Goal: Task Accomplishment & Management: Use online tool/utility

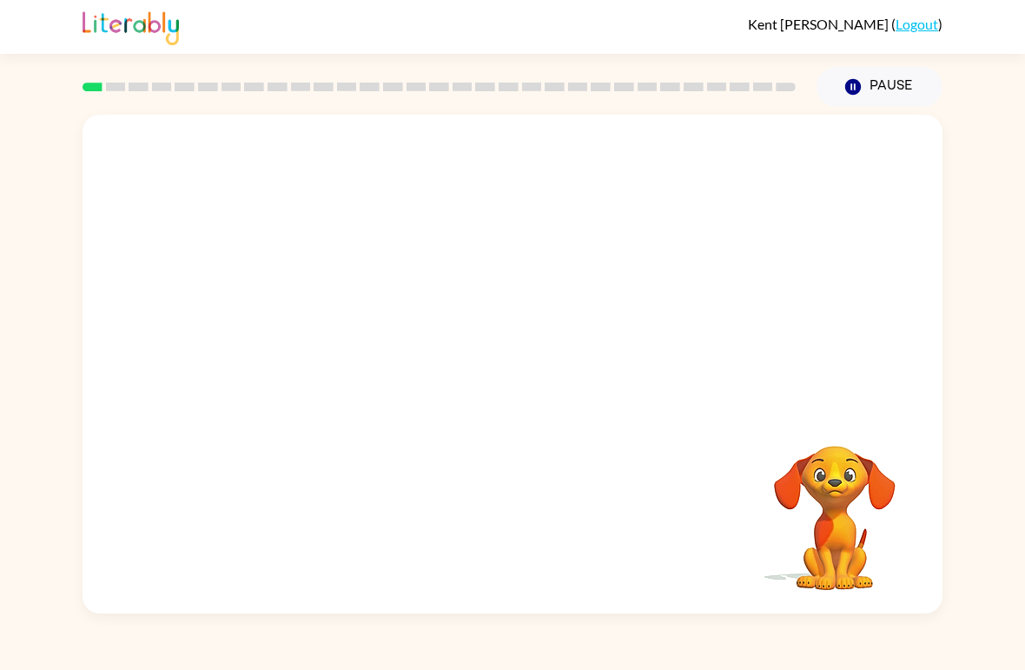
click at [856, 88] on icon "button" at bounding box center [853, 87] width 16 height 16
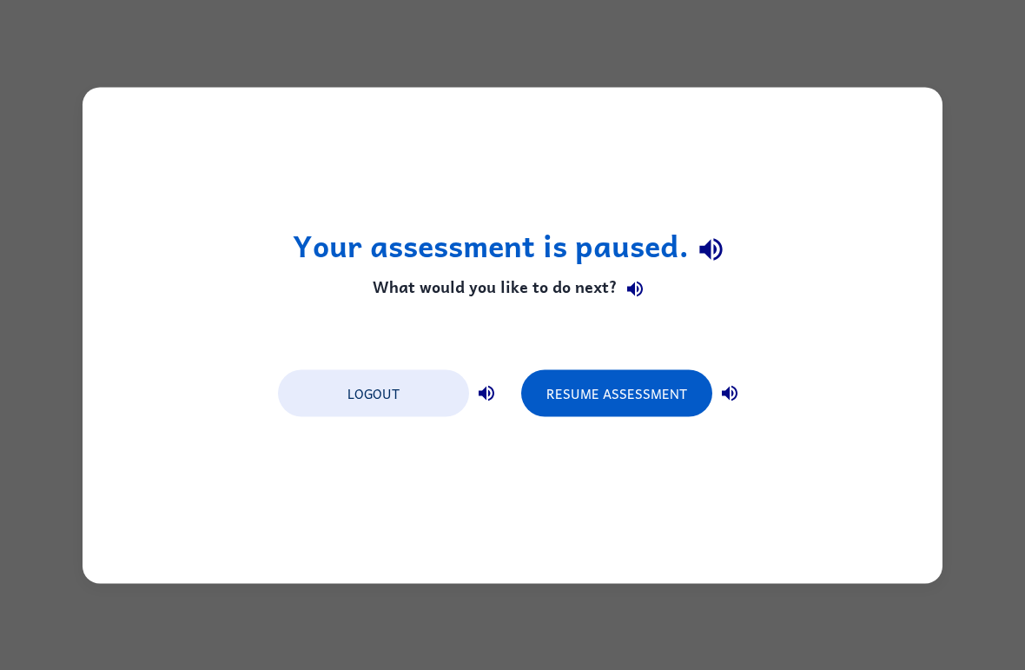
click at [607, 379] on button "Resume Assessment" at bounding box center [616, 392] width 191 height 47
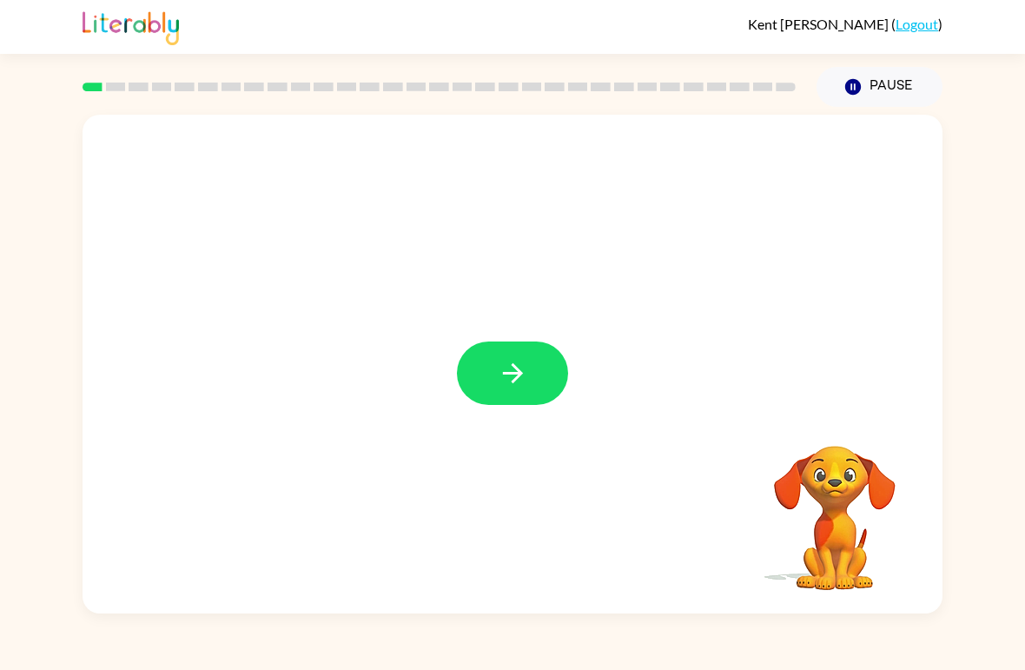
click at [515, 362] on icon "button" at bounding box center [513, 373] width 30 height 30
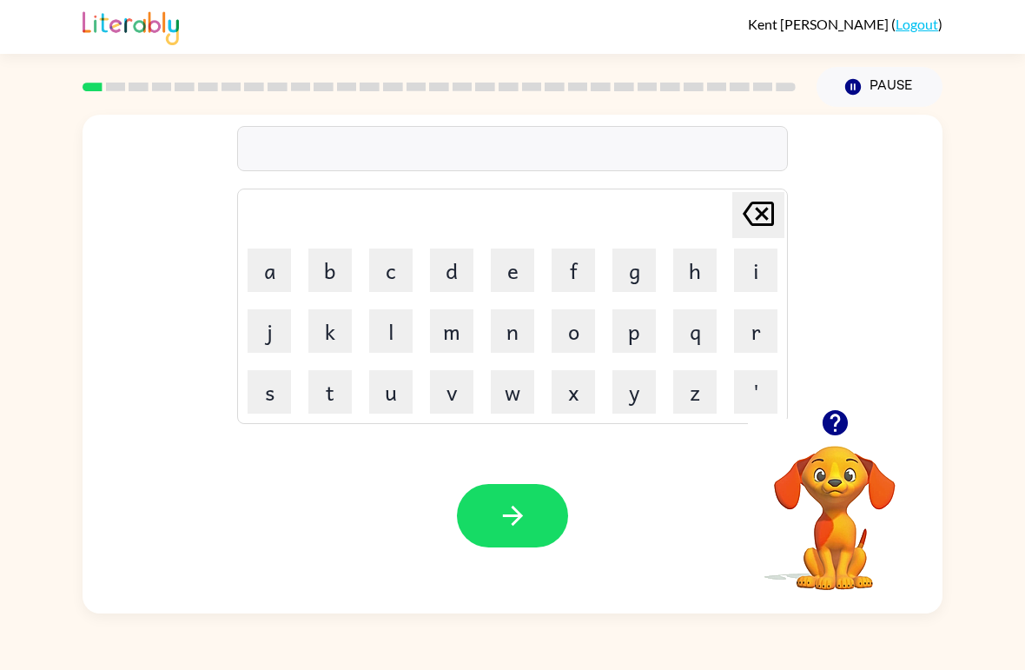
click at [324, 270] on button "b" at bounding box center [329, 269] width 43 height 43
click at [527, 279] on button "e" at bounding box center [512, 269] width 43 height 43
click at [397, 266] on button "c" at bounding box center [390, 269] width 43 height 43
click at [513, 276] on button "e" at bounding box center [512, 269] width 43 height 43
click at [520, 511] on icon "button" at bounding box center [513, 515] width 30 height 30
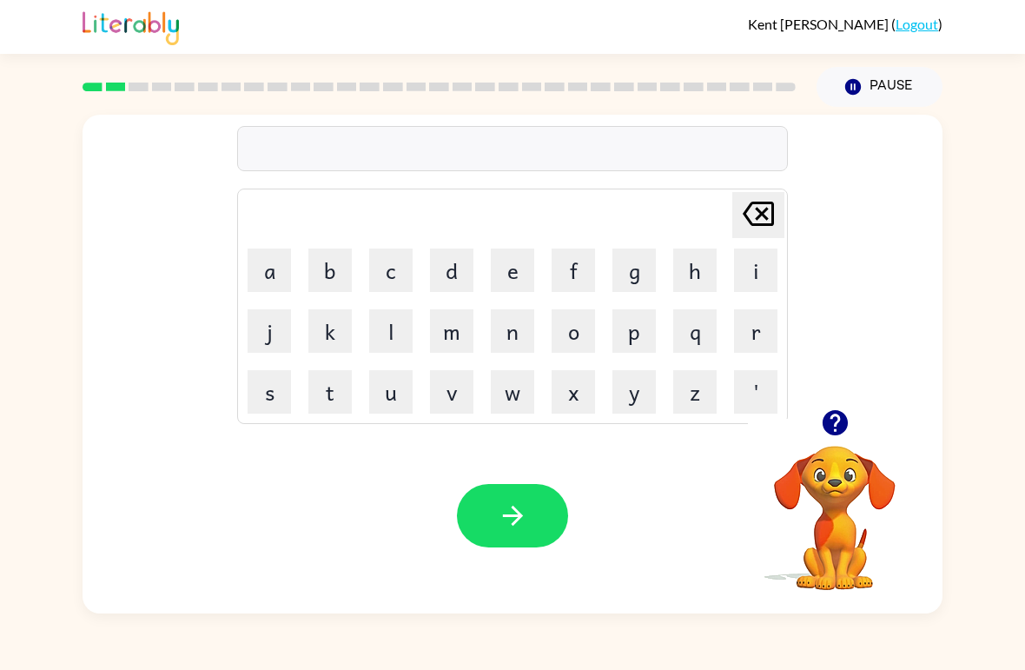
click at [392, 338] on button "l" at bounding box center [390, 330] width 43 height 43
click at [572, 335] on button "o" at bounding box center [573, 330] width 43 height 43
click at [389, 340] on button "l" at bounding box center [390, 330] width 43 height 43
click at [450, 276] on button "d" at bounding box center [451, 269] width 43 height 43
click at [513, 279] on button "e" at bounding box center [512, 269] width 43 height 43
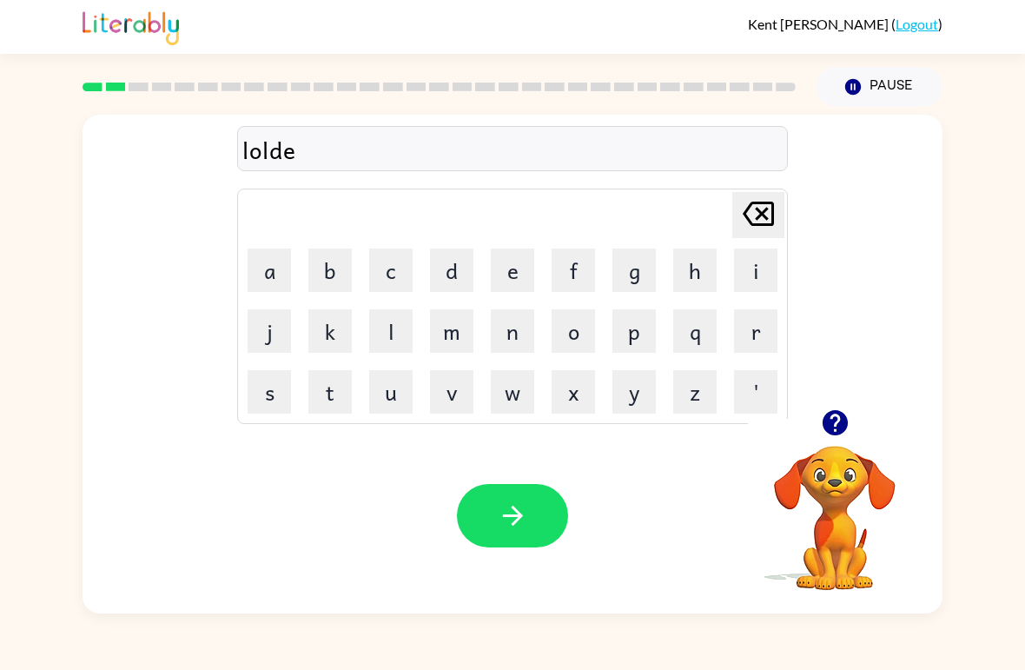
click at [523, 495] on button "button" at bounding box center [512, 515] width 111 height 63
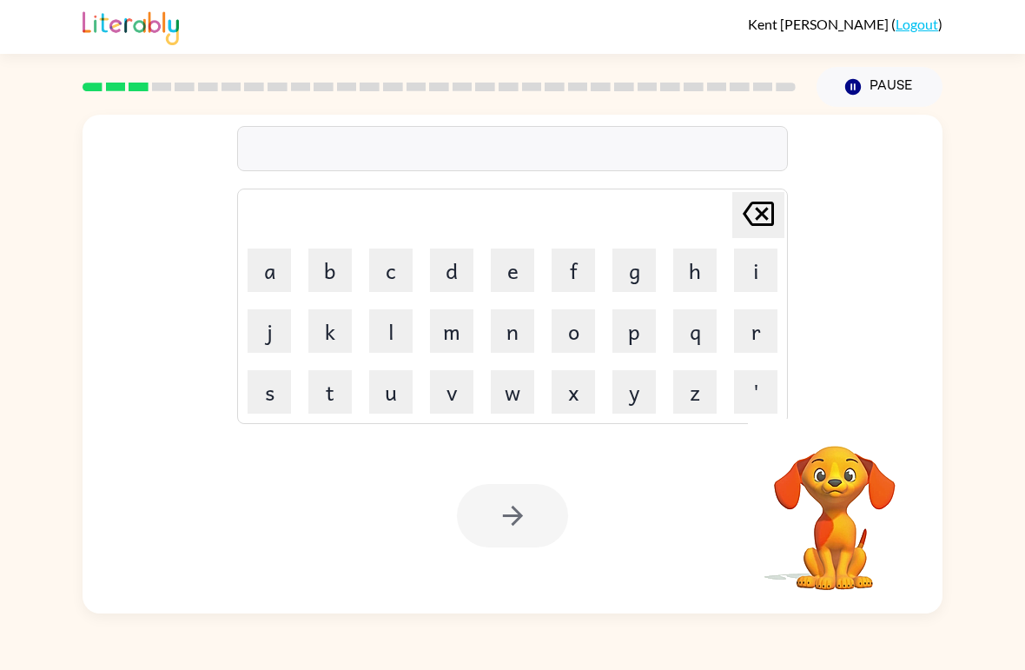
click at [454, 334] on button "m" at bounding box center [451, 330] width 43 height 43
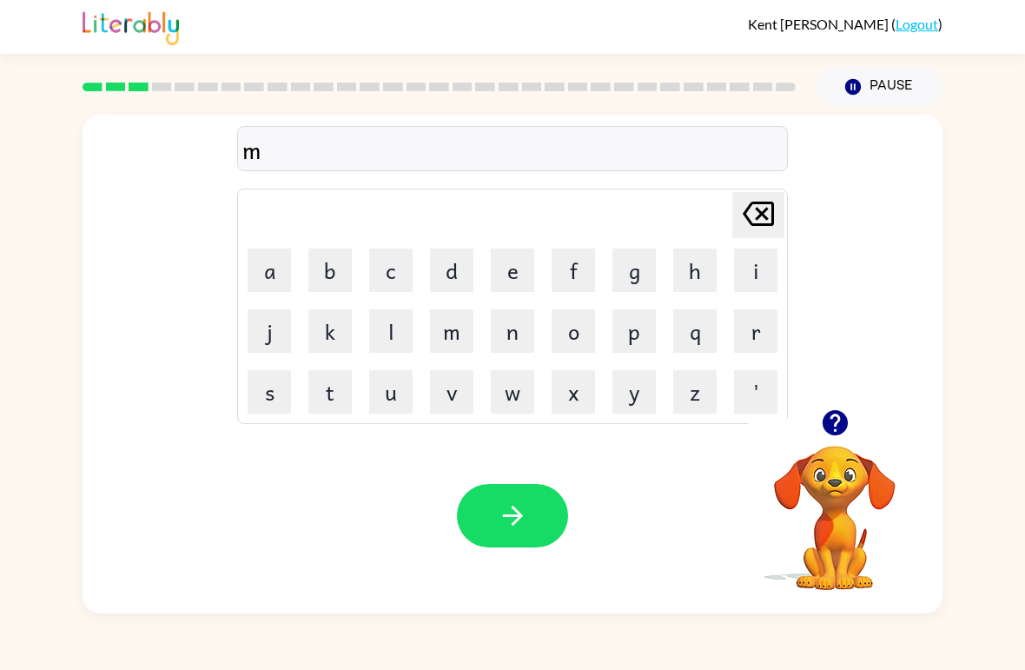
click at [271, 262] on button "a" at bounding box center [269, 269] width 43 height 43
click at [756, 350] on button "r" at bounding box center [755, 330] width 43 height 43
click at [272, 400] on button "s" at bounding box center [269, 391] width 43 height 43
click at [681, 280] on button "h" at bounding box center [694, 269] width 43 height 43
click at [495, 517] on button "button" at bounding box center [512, 515] width 111 height 63
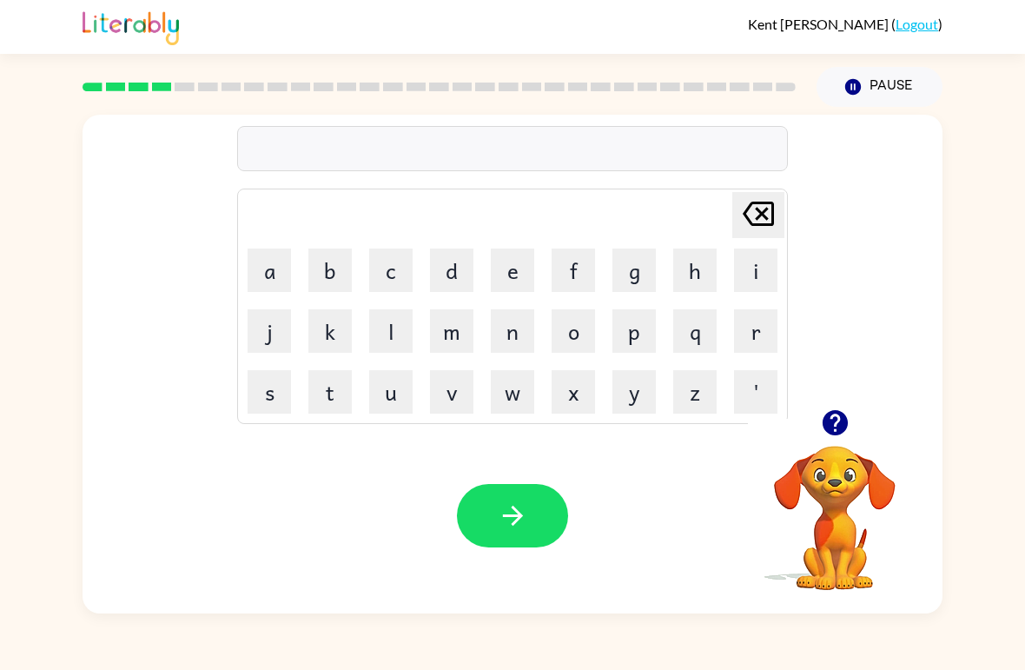
click at [276, 393] on button "s" at bounding box center [269, 391] width 43 height 43
click at [635, 334] on button "p" at bounding box center [634, 330] width 43 height 43
click at [574, 346] on button "o" at bounding box center [573, 330] width 43 height 43
click at [329, 382] on button "t" at bounding box center [329, 391] width 43 height 43
click at [543, 521] on button "button" at bounding box center [512, 515] width 111 height 63
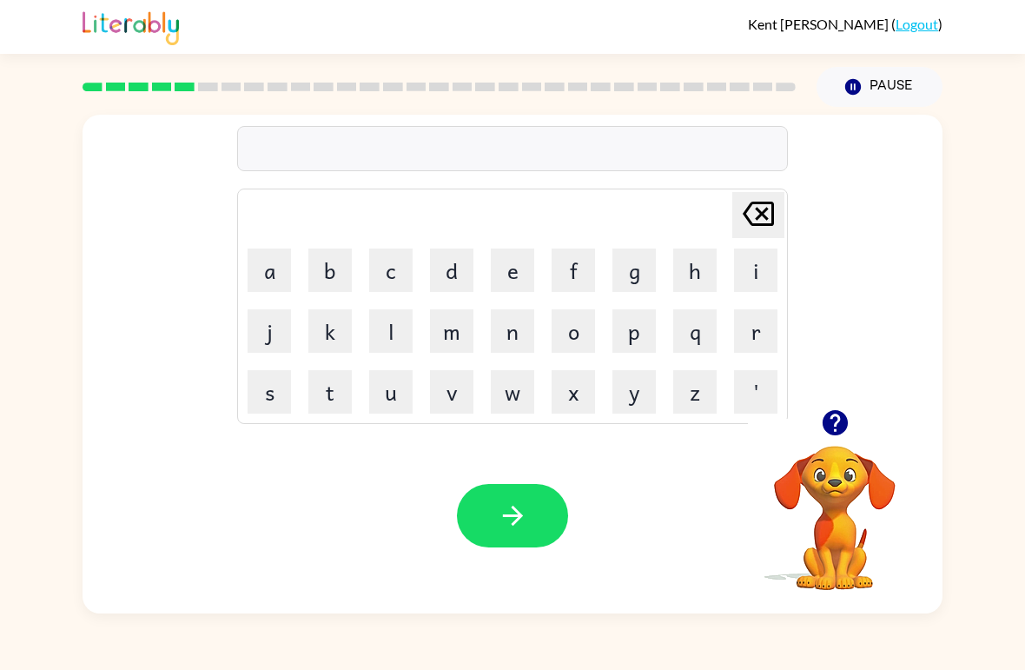
click at [643, 334] on button "p" at bounding box center [634, 330] width 43 height 43
click at [765, 325] on button "r" at bounding box center [755, 330] width 43 height 43
click at [575, 330] on button "o" at bounding box center [573, 330] width 43 height 43
click at [445, 267] on button "d" at bounding box center [451, 269] width 43 height 43
click at [563, 515] on button "button" at bounding box center [512, 515] width 111 height 63
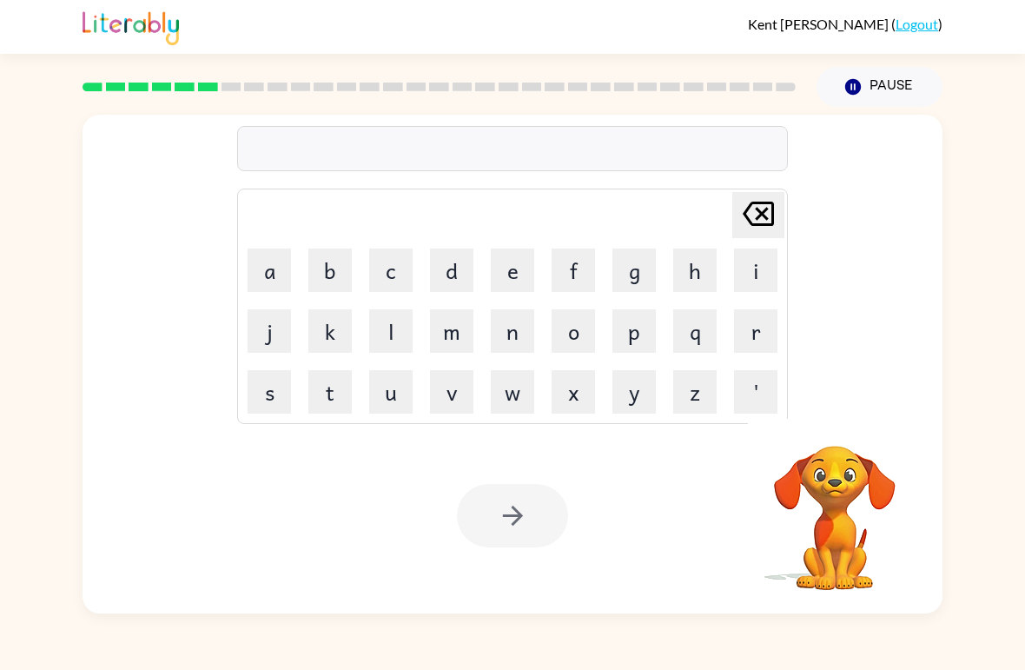
click at [633, 395] on button "y" at bounding box center [634, 391] width 43 height 43
click at [764, 217] on icon at bounding box center [758, 214] width 31 height 24
click at [635, 344] on button "p" at bounding box center [634, 330] width 43 height 43
click at [768, 273] on button "i" at bounding box center [755, 269] width 43 height 43
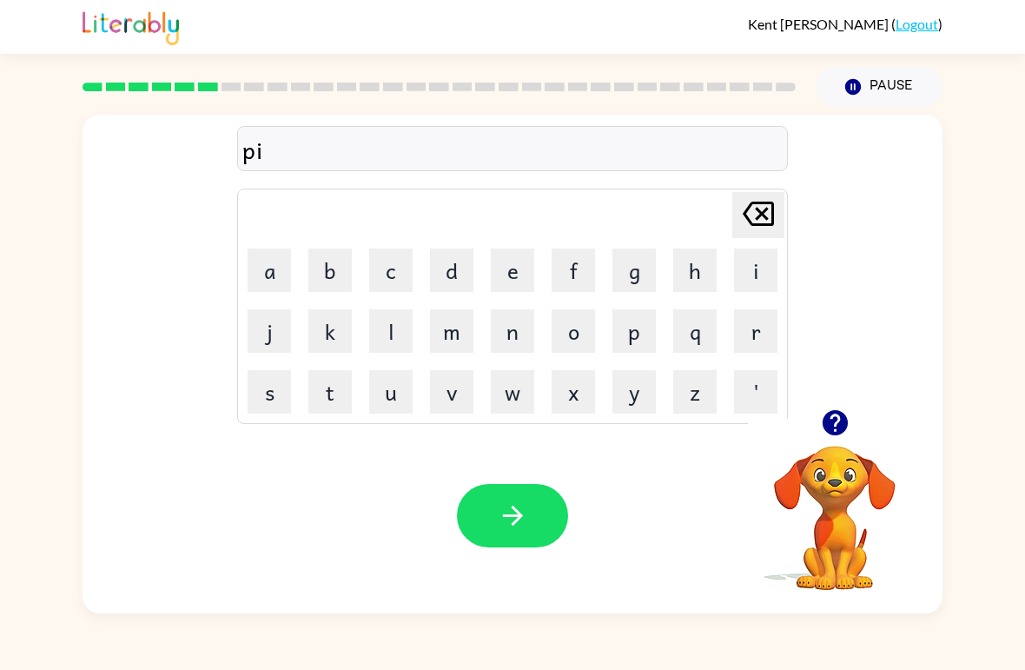
click at [642, 395] on button "y" at bounding box center [634, 391] width 43 height 43
click at [739, 203] on icon "[PERSON_NAME] last character input" at bounding box center [759, 214] width 42 height 42
click at [738, 203] on icon "[PERSON_NAME] last character input" at bounding box center [759, 214] width 42 height 42
click at [760, 212] on icon at bounding box center [758, 214] width 31 height 24
click at [698, 335] on button "q" at bounding box center [694, 330] width 43 height 43
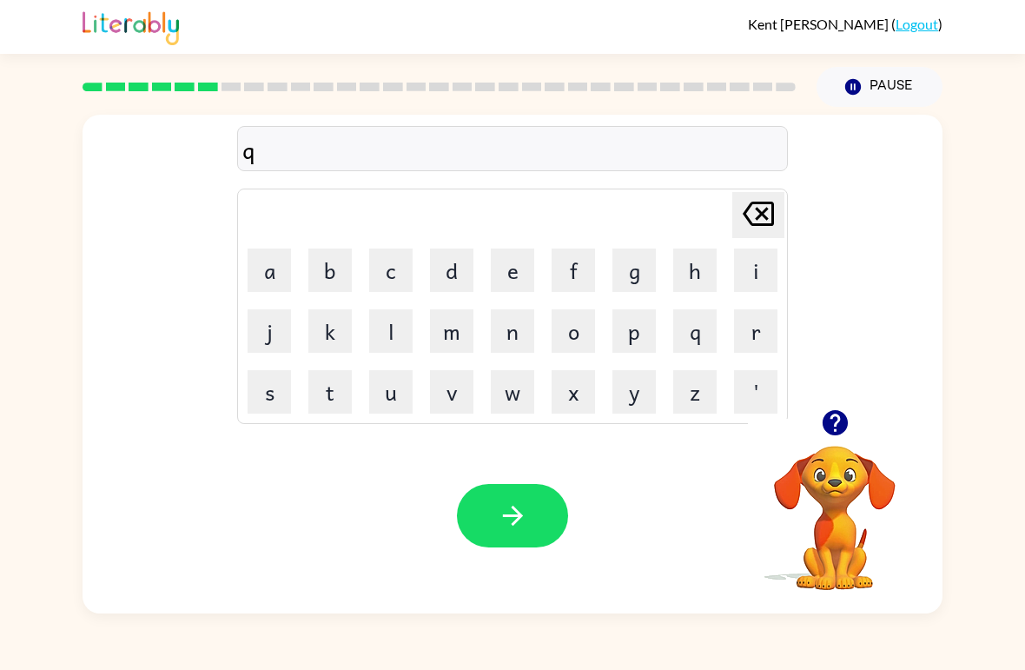
click at [752, 214] on icon "[PERSON_NAME] last character input" at bounding box center [759, 214] width 42 height 42
click at [648, 331] on button "p" at bounding box center [634, 330] width 43 height 43
click at [760, 262] on button "i" at bounding box center [755, 269] width 43 height 43
click at [648, 388] on button "y" at bounding box center [634, 391] width 43 height 43
click at [521, 274] on button "e" at bounding box center [512, 269] width 43 height 43
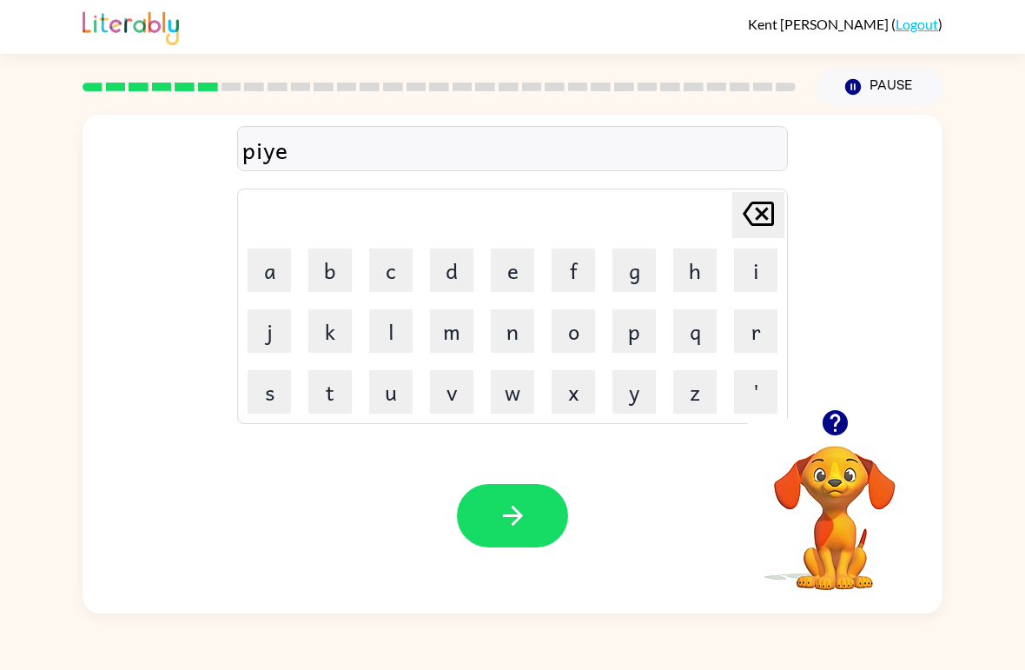
click at [772, 201] on icon "[PERSON_NAME] last character input" at bounding box center [759, 214] width 42 height 42
click at [772, 200] on icon "[PERSON_NAME] last character input" at bounding box center [759, 214] width 42 height 42
click at [275, 268] on button "a" at bounding box center [269, 269] width 43 height 43
click at [764, 222] on icon "[PERSON_NAME] last character input" at bounding box center [759, 214] width 42 height 42
click at [764, 221] on icon "[PERSON_NAME] last character input" at bounding box center [759, 214] width 42 height 42
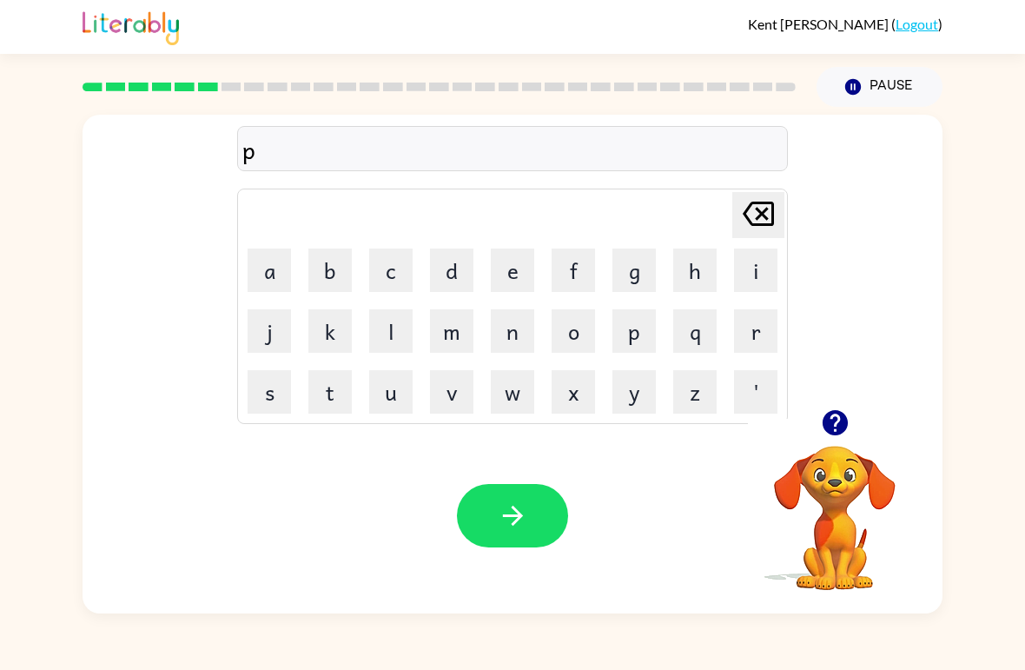
click at [257, 279] on button "a" at bounding box center [269, 269] width 43 height 43
click at [742, 289] on button "i" at bounding box center [755, 269] width 43 height 43
click at [646, 399] on button "y" at bounding box center [634, 391] width 43 height 43
click at [552, 511] on button "button" at bounding box center [512, 515] width 111 height 63
click at [836, 418] on icon "button" at bounding box center [834, 422] width 25 height 25
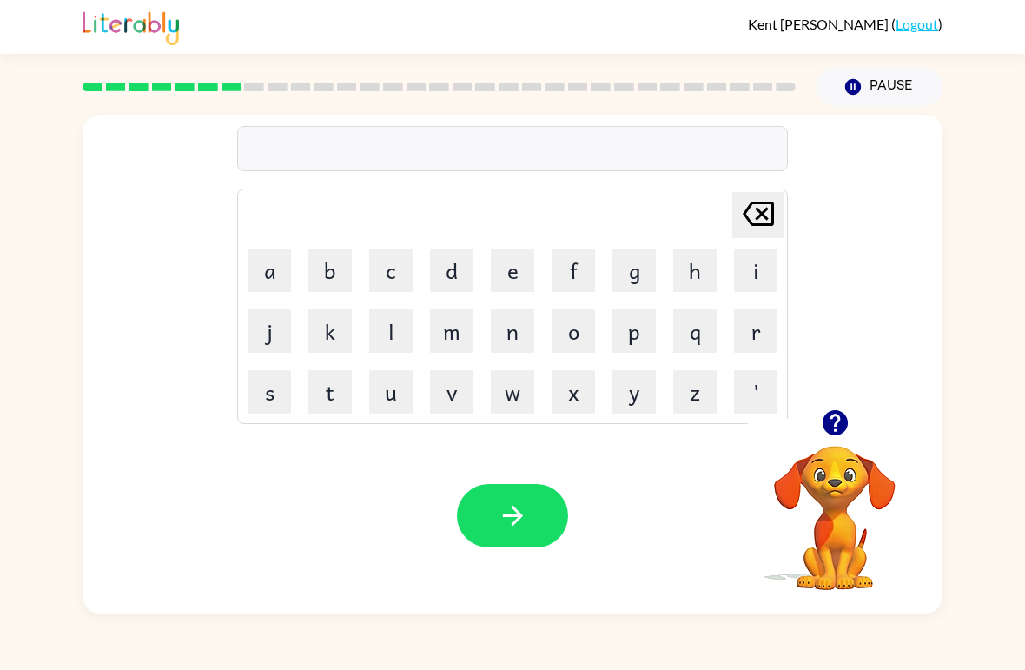
click at [260, 268] on button "a" at bounding box center [269, 269] width 43 height 43
click at [524, 349] on button "n" at bounding box center [512, 330] width 43 height 43
click at [314, 348] on button "k" at bounding box center [329, 330] width 43 height 43
click at [396, 331] on button "l" at bounding box center [390, 330] width 43 height 43
click at [546, 508] on button "button" at bounding box center [512, 515] width 111 height 63
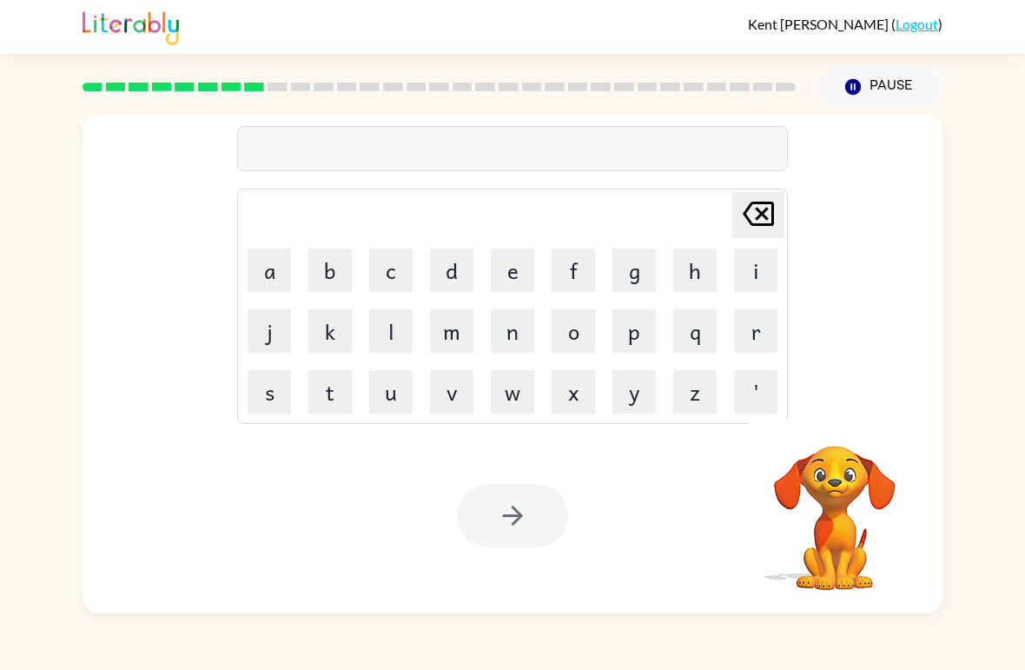
click at [337, 268] on button "b" at bounding box center [329, 269] width 43 height 43
click at [270, 270] on button "a" at bounding box center [269, 269] width 43 height 43
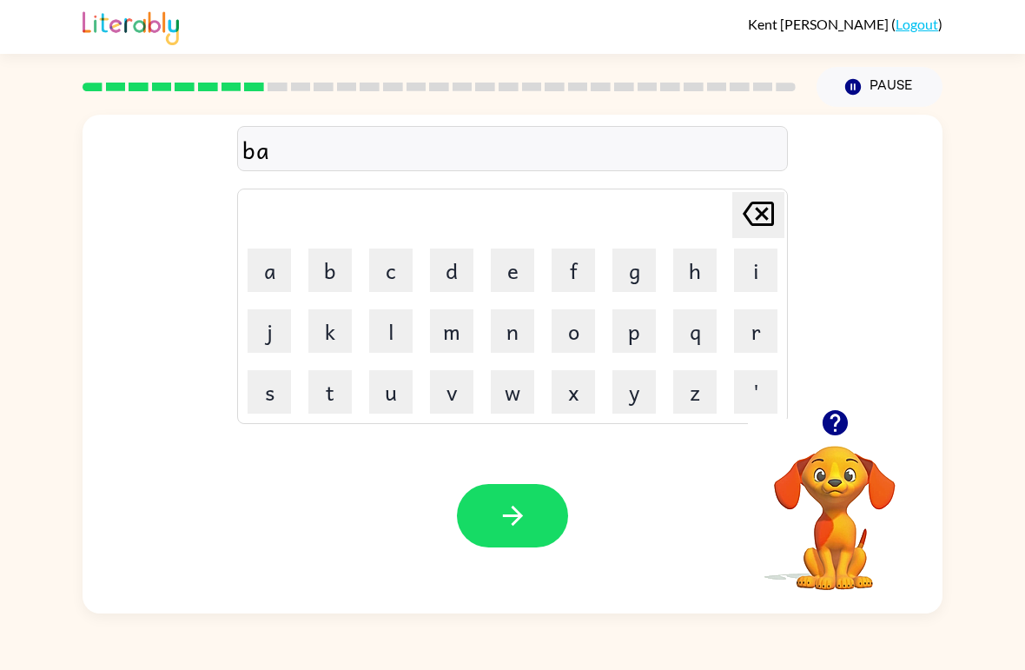
click at [324, 384] on button "t" at bounding box center [329, 391] width 43 height 43
click at [693, 274] on button "h" at bounding box center [694, 269] width 43 height 43
click at [534, 498] on button "button" at bounding box center [512, 515] width 111 height 63
click at [401, 276] on button "c" at bounding box center [390, 269] width 43 height 43
click at [401, 335] on button "l" at bounding box center [390, 330] width 43 height 43
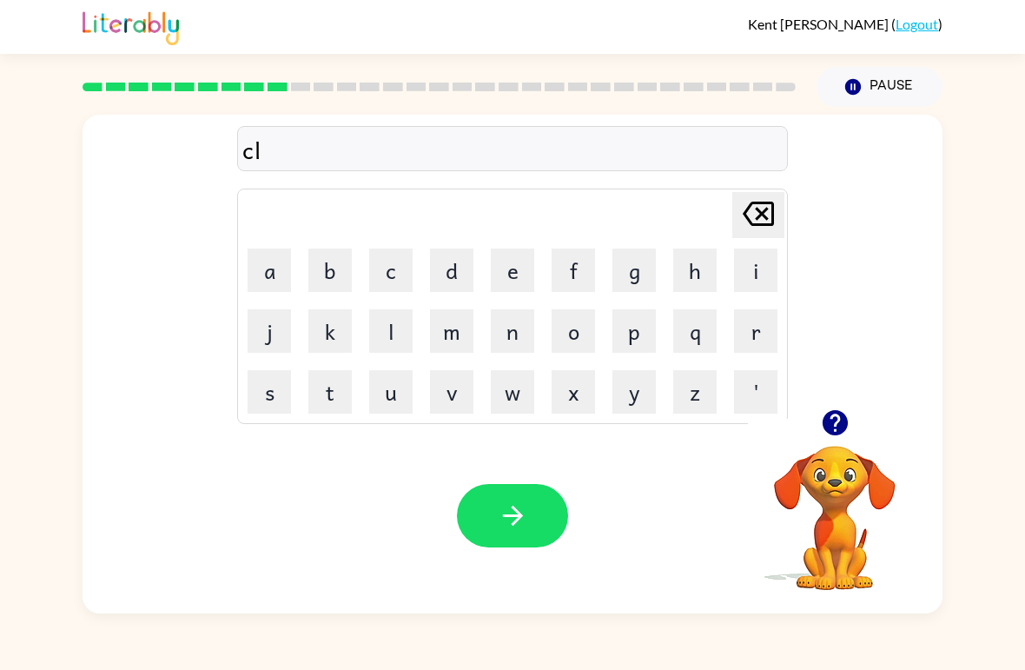
click at [583, 332] on button "o" at bounding box center [573, 330] width 43 height 43
click at [519, 336] on button "n" at bounding box center [512, 330] width 43 height 43
click at [509, 276] on button "e" at bounding box center [512, 269] width 43 height 43
click at [539, 503] on button "button" at bounding box center [512, 515] width 111 height 63
click at [758, 264] on button "i" at bounding box center [755, 269] width 43 height 43
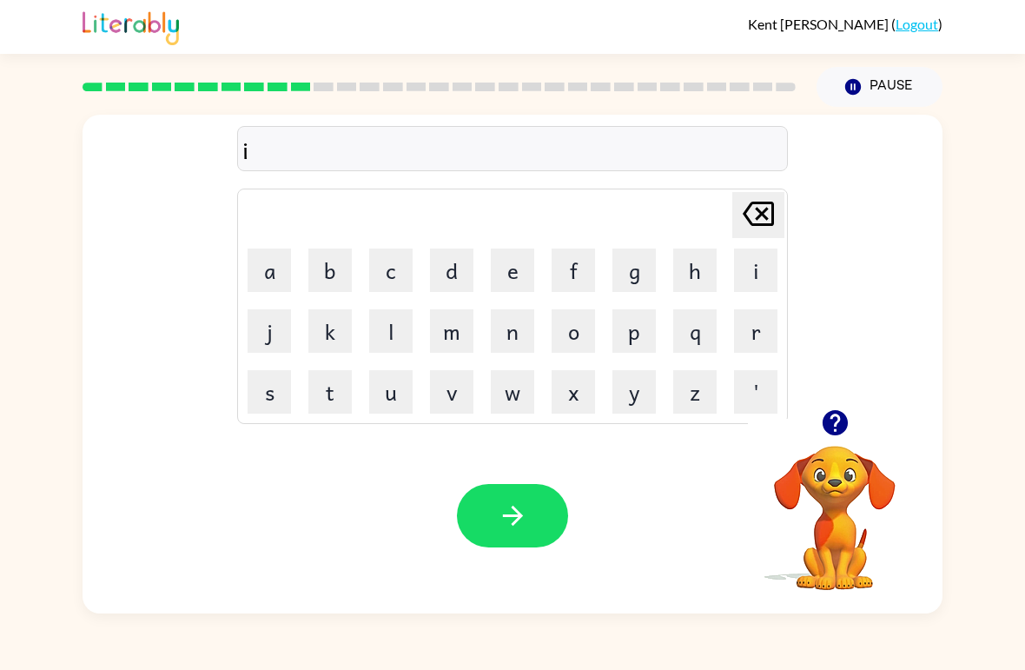
click at [508, 337] on button "n" at bounding box center [512, 330] width 43 height 43
click at [255, 408] on button "s" at bounding box center [269, 391] width 43 height 43
click at [526, 275] on button "e" at bounding box center [512, 269] width 43 height 43
click at [761, 327] on button "r" at bounding box center [755, 330] width 43 height 43
click at [317, 411] on button "t" at bounding box center [329, 391] width 43 height 43
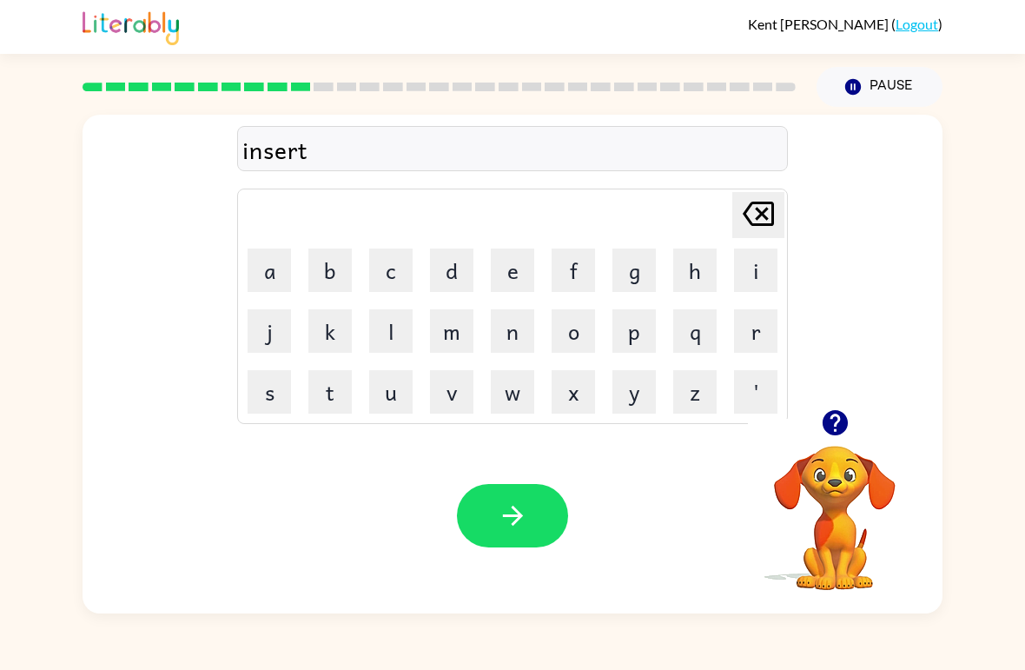
click at [496, 512] on button "button" at bounding box center [512, 515] width 111 height 63
click at [391, 272] on button "c" at bounding box center [390, 269] width 43 height 43
click at [567, 333] on button "o" at bounding box center [573, 330] width 43 height 43
click at [467, 268] on button "d" at bounding box center [451, 269] width 43 height 43
click at [530, 272] on button "e" at bounding box center [512, 269] width 43 height 43
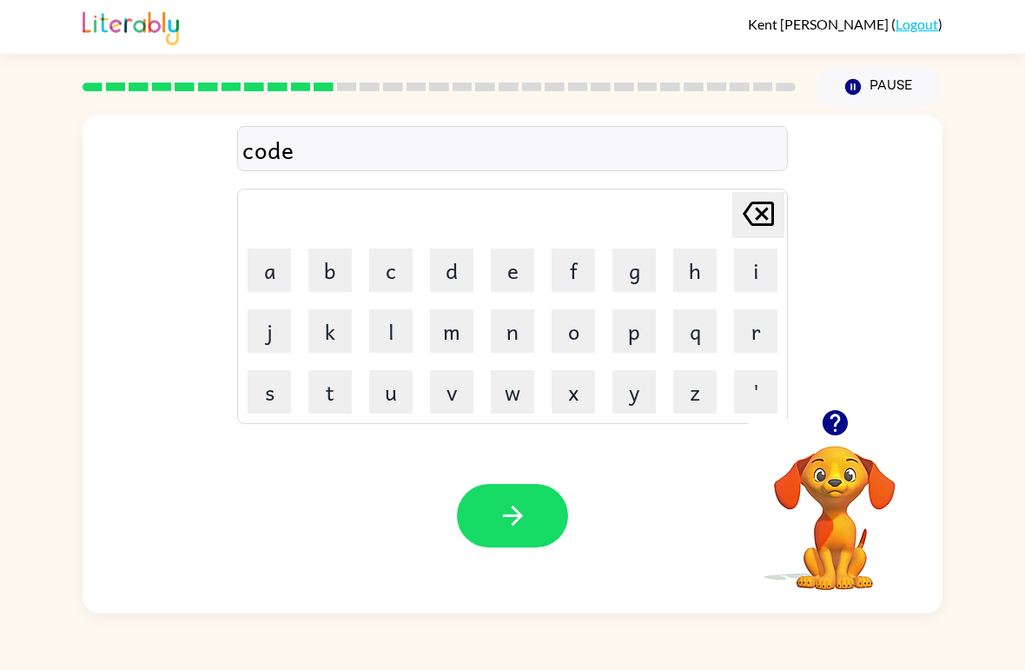
click at [536, 502] on button "button" at bounding box center [512, 515] width 111 height 63
click at [451, 399] on button "v" at bounding box center [451, 391] width 43 height 43
click at [585, 346] on button "o" at bounding box center [573, 330] width 43 height 43
click at [404, 334] on button "l" at bounding box center [390, 330] width 43 height 43
click at [412, 375] on button "u" at bounding box center [390, 391] width 43 height 43
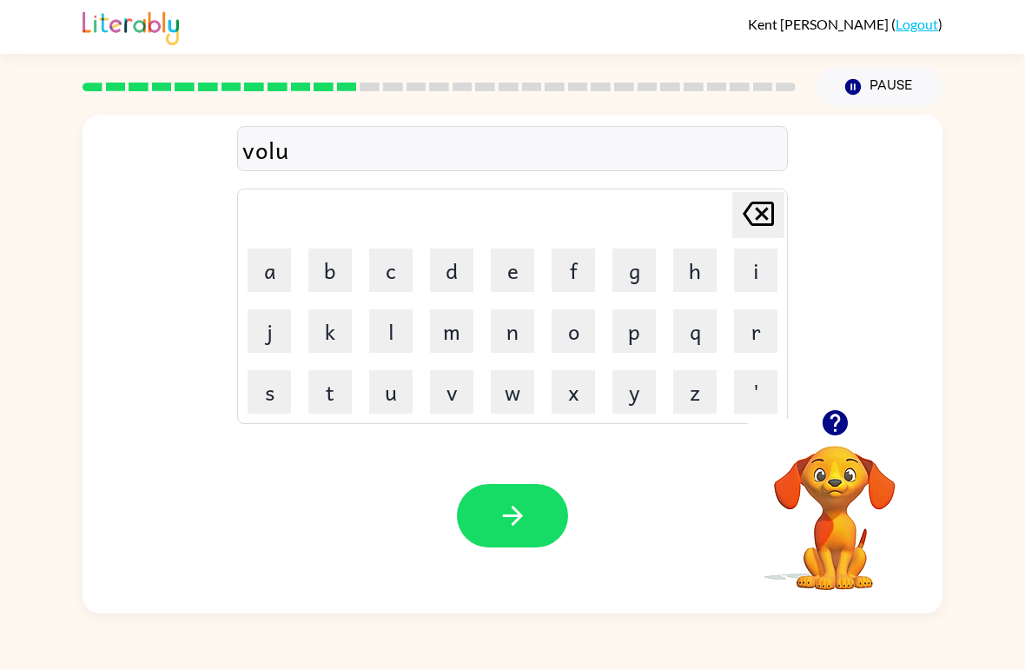
click at [466, 341] on button "m" at bounding box center [451, 330] width 43 height 43
click at [564, 512] on button "button" at bounding box center [512, 515] width 111 height 63
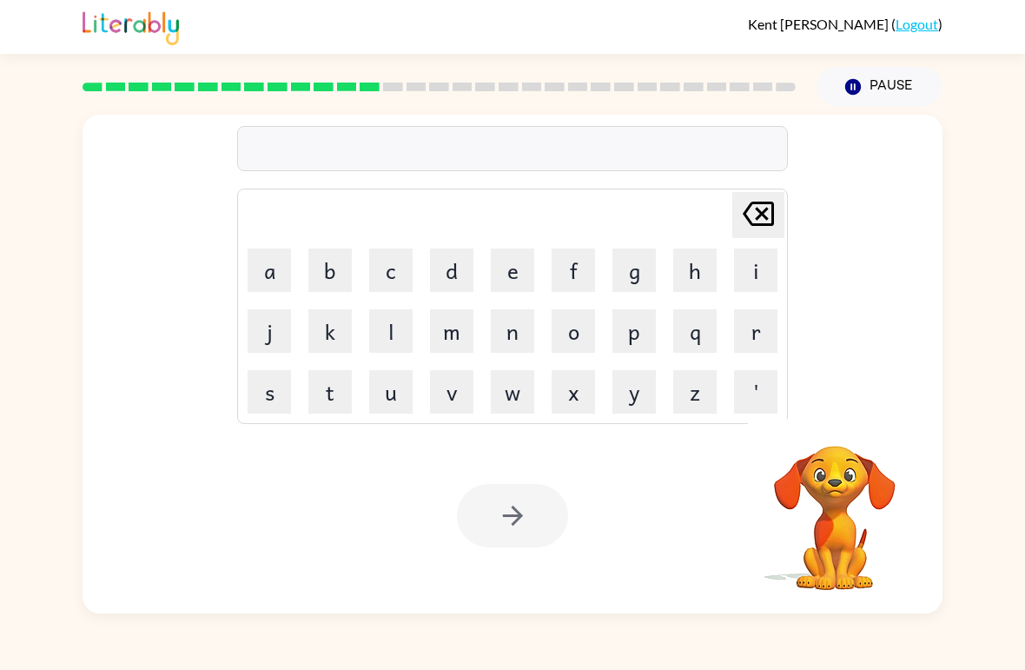
click at [275, 405] on button "s" at bounding box center [269, 391] width 43 height 43
click at [510, 409] on button "w" at bounding box center [512, 391] width 43 height 43
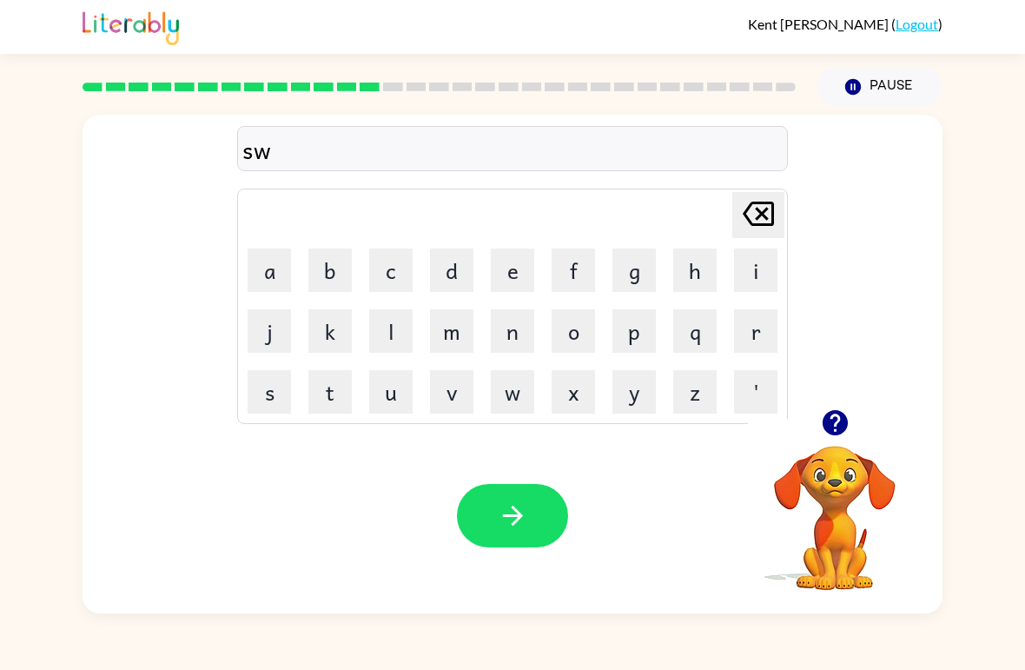
click at [527, 272] on button "e" at bounding box center [512, 269] width 43 height 43
click at [332, 395] on button "t" at bounding box center [329, 391] width 43 height 43
click at [526, 339] on button "n" at bounding box center [512, 330] width 43 height 43
click at [521, 272] on button "e" at bounding box center [512, 269] width 43 height 43
click at [273, 402] on button "s" at bounding box center [269, 391] width 43 height 43
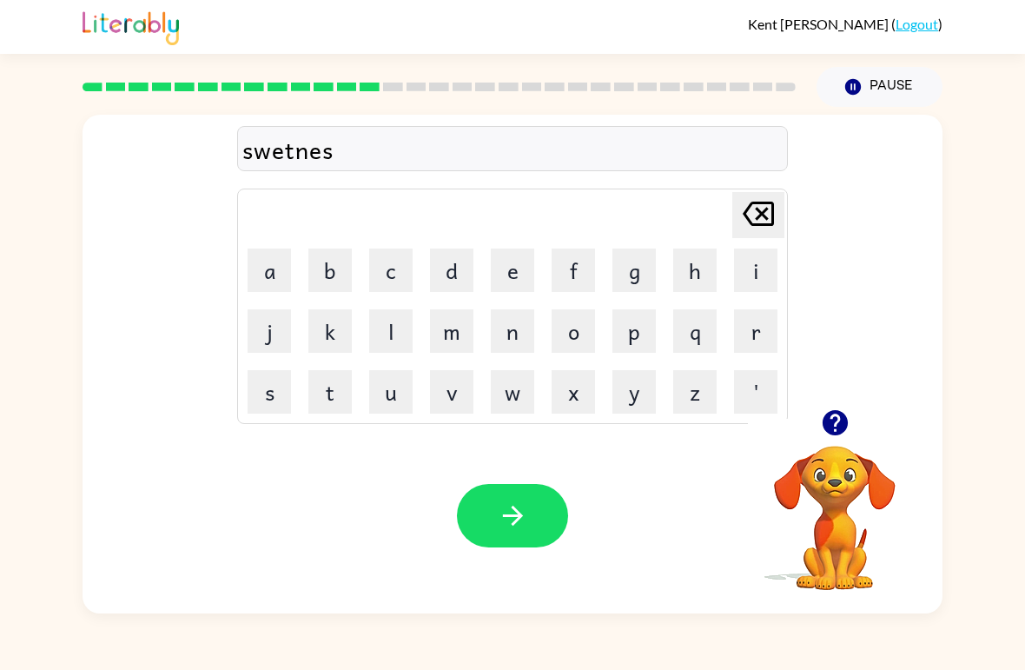
click at [346, 407] on button "t" at bounding box center [329, 391] width 43 height 43
click at [533, 510] on button "button" at bounding box center [512, 515] width 111 height 63
click at [641, 340] on button "p" at bounding box center [634, 330] width 43 height 43
click at [753, 278] on button "i" at bounding box center [755, 269] width 43 height 43
click at [411, 335] on button "l" at bounding box center [390, 330] width 43 height 43
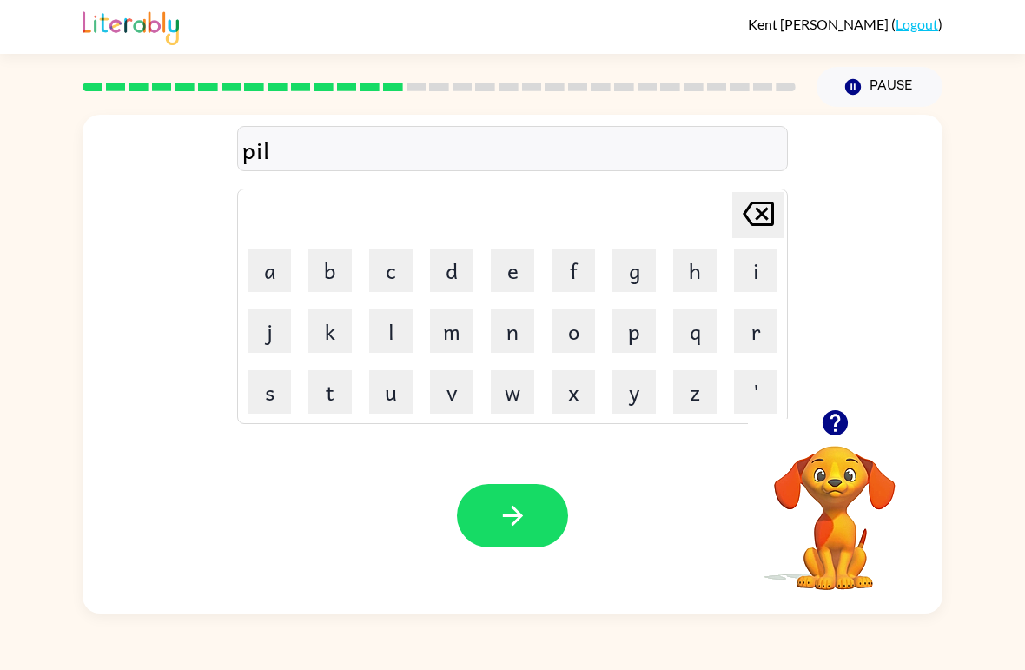
click at [752, 279] on button "i" at bounding box center [755, 269] width 43 height 43
click at [332, 400] on button "t" at bounding box center [329, 391] width 43 height 43
click at [538, 538] on button "button" at bounding box center [512, 515] width 111 height 63
click at [764, 211] on icon at bounding box center [758, 214] width 31 height 24
click at [577, 276] on button "f" at bounding box center [573, 269] width 43 height 43
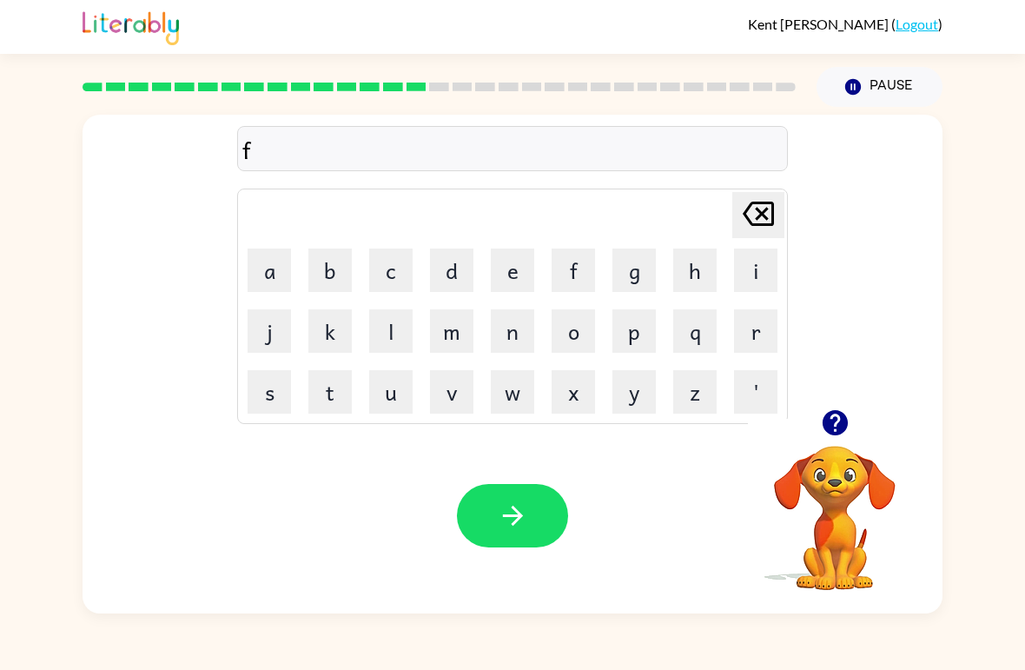
click at [580, 338] on button "o" at bounding box center [573, 330] width 43 height 43
click at [762, 334] on button "r" at bounding box center [755, 330] width 43 height 43
click at [330, 329] on button "k" at bounding box center [329, 330] width 43 height 43
click at [537, 532] on button "button" at bounding box center [512, 515] width 111 height 63
click at [525, 398] on button "w" at bounding box center [512, 391] width 43 height 43
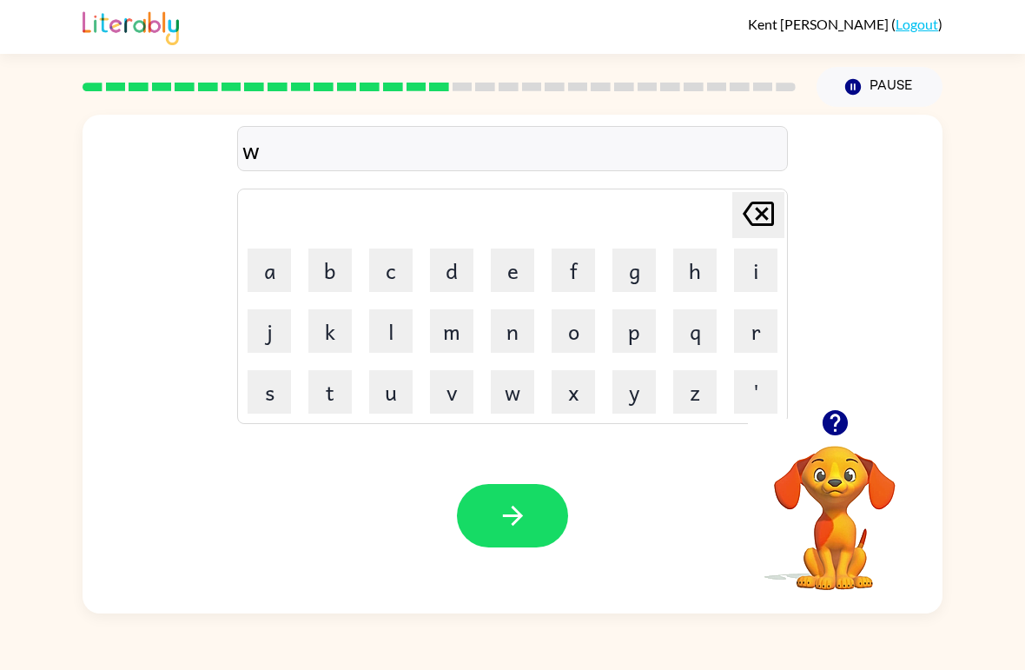
click at [525, 256] on button "e" at bounding box center [512, 269] width 43 height 43
click at [330, 263] on button "b" at bounding box center [329, 269] width 43 height 43
click at [519, 260] on button "e" at bounding box center [512, 269] width 43 height 43
click at [525, 510] on icon "button" at bounding box center [513, 515] width 30 height 30
click at [574, 267] on button "f" at bounding box center [573, 269] width 43 height 43
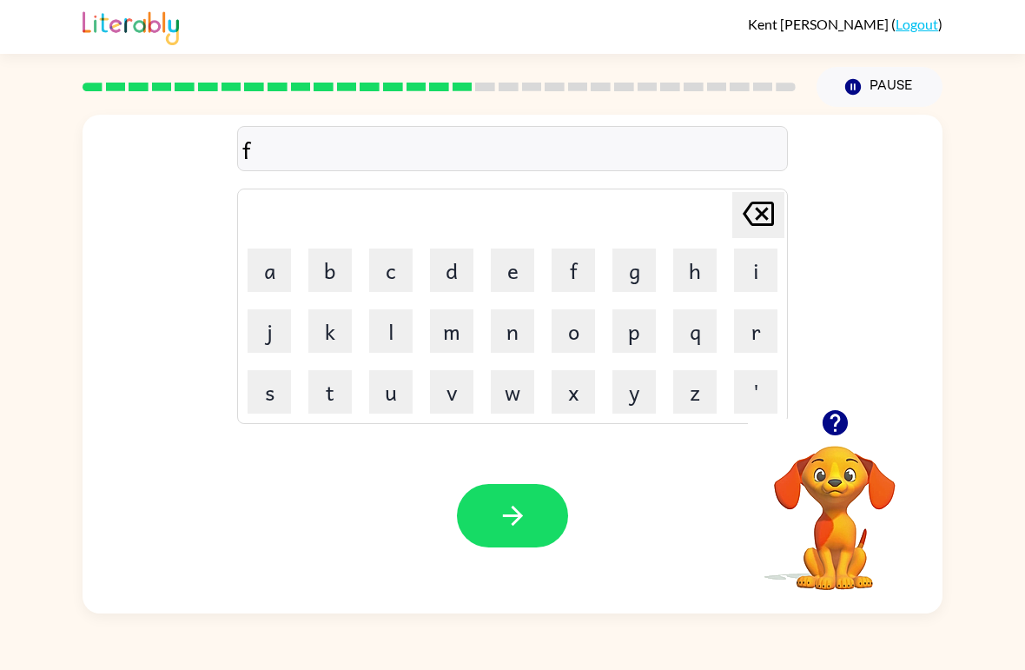
click at [384, 334] on button "l" at bounding box center [390, 330] width 43 height 43
click at [768, 275] on button "i" at bounding box center [755, 269] width 43 height 43
click at [645, 343] on button "p" at bounding box center [634, 330] width 43 height 43
click at [770, 279] on button "i" at bounding box center [755, 269] width 43 height 43
click at [507, 337] on button "n" at bounding box center [512, 330] width 43 height 43
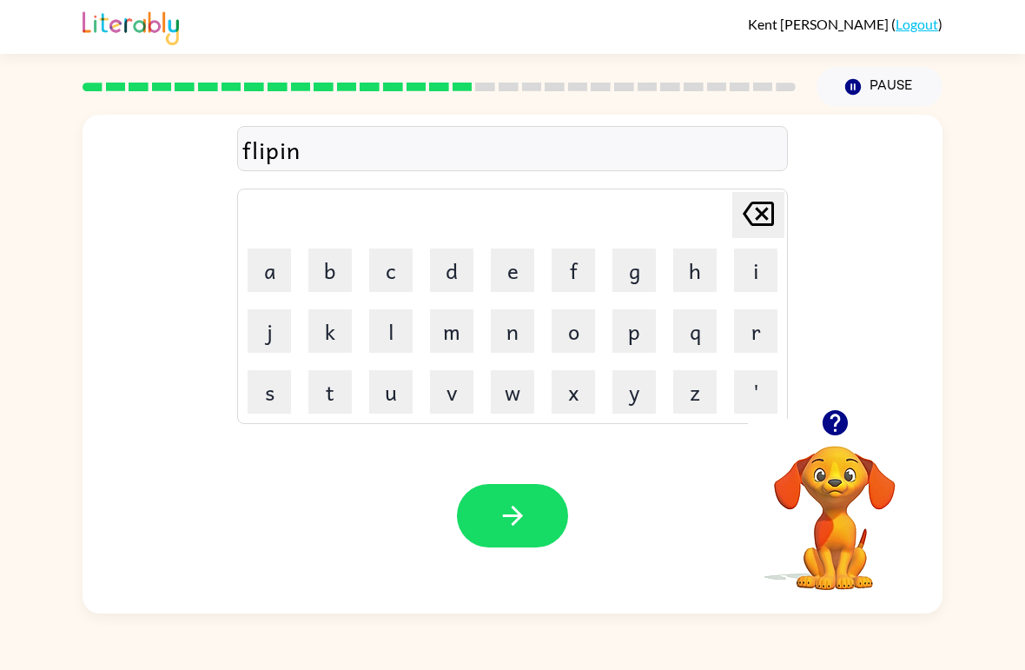
click at [640, 271] on button "g" at bounding box center [634, 269] width 43 height 43
click at [476, 530] on button "button" at bounding box center [512, 515] width 111 height 63
click at [274, 384] on button "s" at bounding box center [269, 391] width 43 height 43
click at [513, 347] on button "n" at bounding box center [512, 330] width 43 height 43
click at [585, 334] on button "o" at bounding box center [573, 330] width 43 height 43
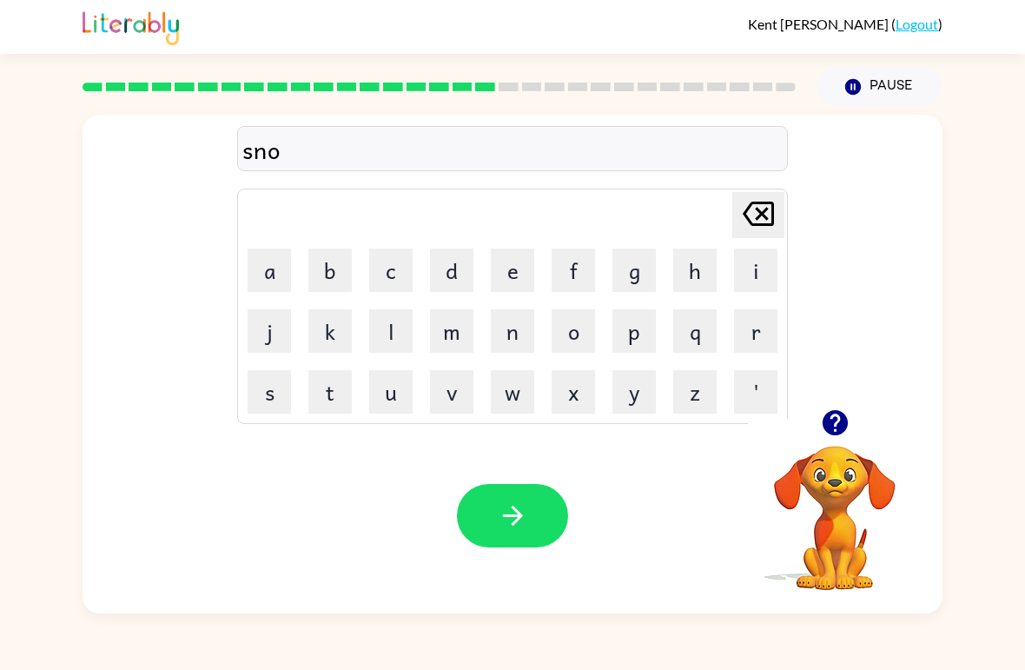
click at [757, 338] on button "r" at bounding box center [755, 330] width 43 height 43
click at [350, 394] on button "t" at bounding box center [329, 391] width 43 height 43
click at [542, 522] on button "button" at bounding box center [512, 515] width 111 height 63
click at [527, 272] on button "e" at bounding box center [512, 269] width 43 height 43
click at [256, 402] on button "s" at bounding box center [269, 391] width 43 height 43
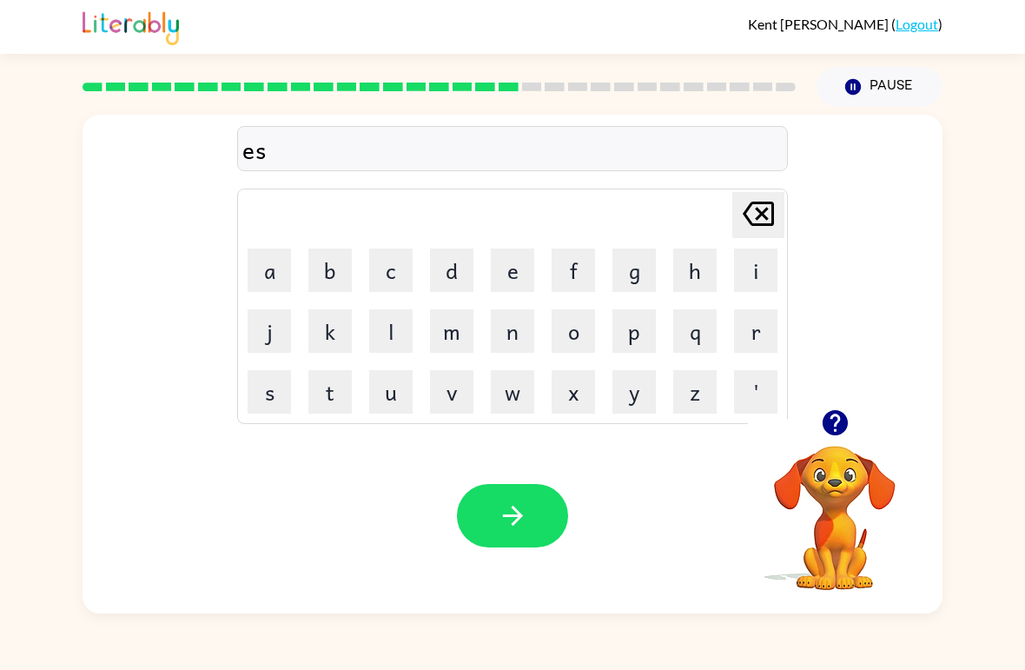
click at [645, 395] on button "y" at bounding box center [634, 391] width 43 height 43
click at [545, 519] on button "button" at bounding box center [512, 515] width 111 height 63
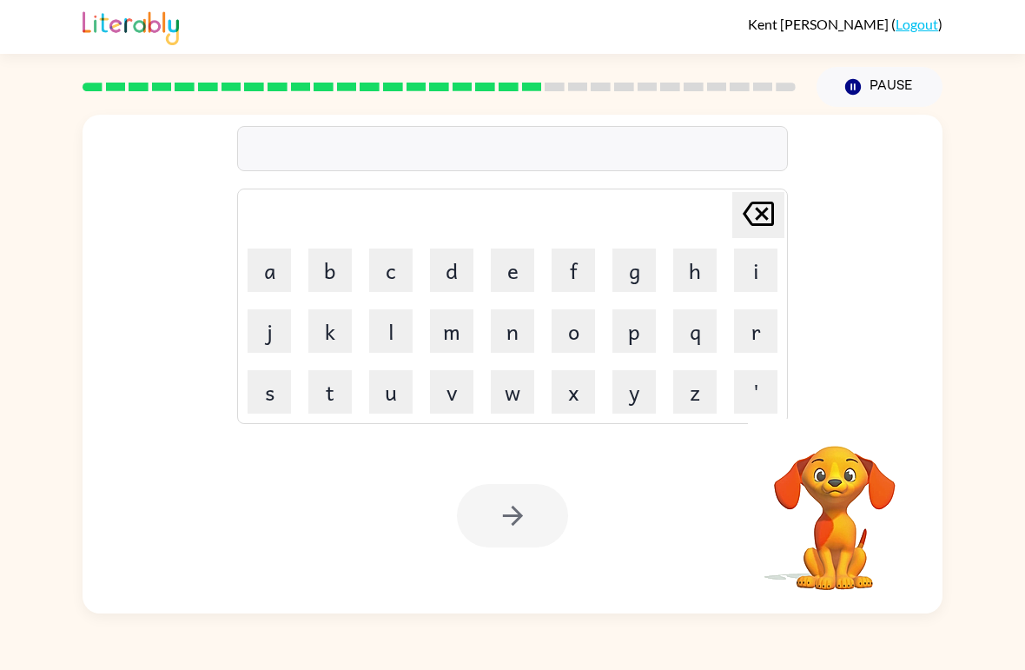
click at [457, 258] on button "d" at bounding box center [451, 269] width 43 height 43
click at [759, 268] on button "i" at bounding box center [755, 269] width 43 height 43
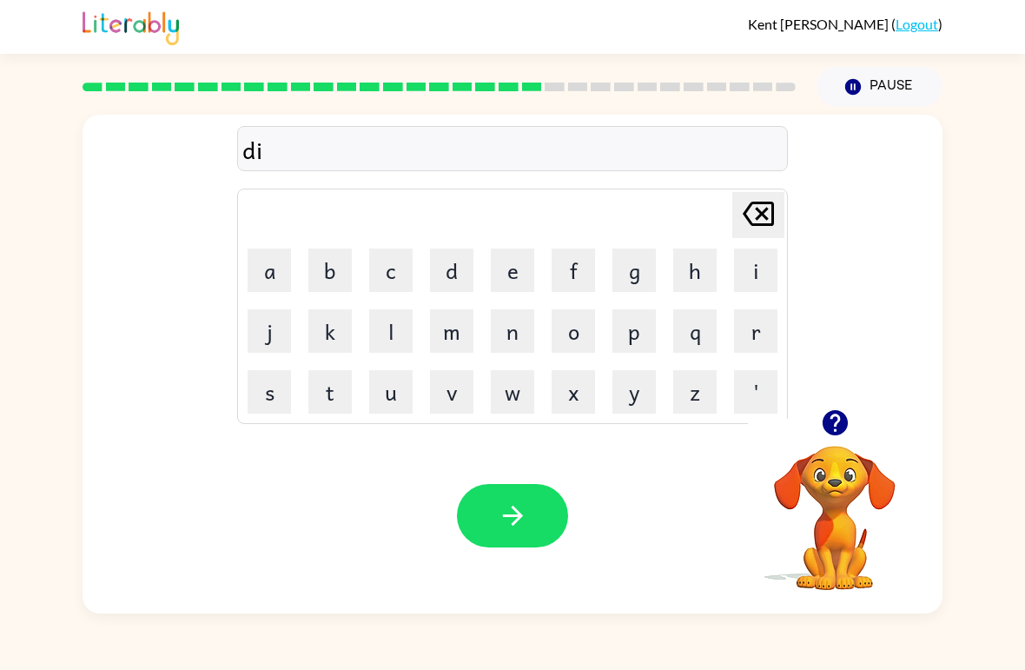
click at [270, 403] on button "s" at bounding box center [269, 391] width 43 height 43
click at [705, 272] on button "h" at bounding box center [694, 269] width 43 height 43
click at [761, 266] on button "i" at bounding box center [755, 269] width 43 height 43
click at [285, 396] on button "s" at bounding box center [269, 391] width 43 height 43
click at [537, 531] on button "button" at bounding box center [512, 515] width 111 height 63
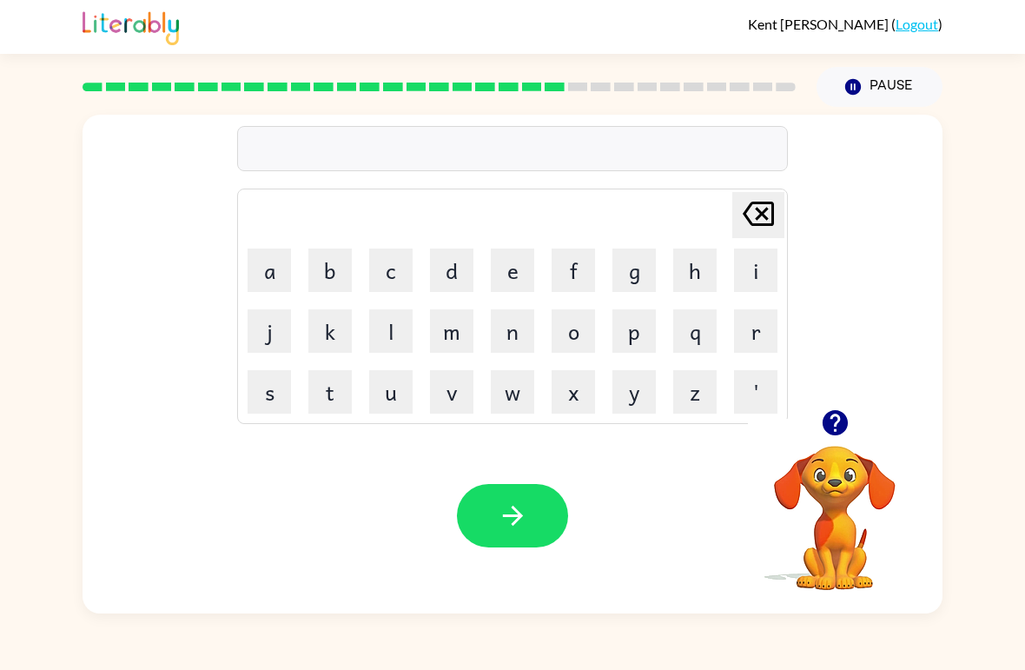
click at [361, 343] on table "[PERSON_NAME] last character input a b c d e f g h i j k l m n o p q r s t u v …" at bounding box center [512, 306] width 549 height 234
click at [576, 262] on button "f" at bounding box center [573, 269] width 43 height 43
click at [378, 335] on button "l" at bounding box center [390, 330] width 43 height 43
click at [390, 384] on button "u" at bounding box center [390, 391] width 43 height 43
click at [326, 404] on button "t" at bounding box center [329, 391] width 43 height 43
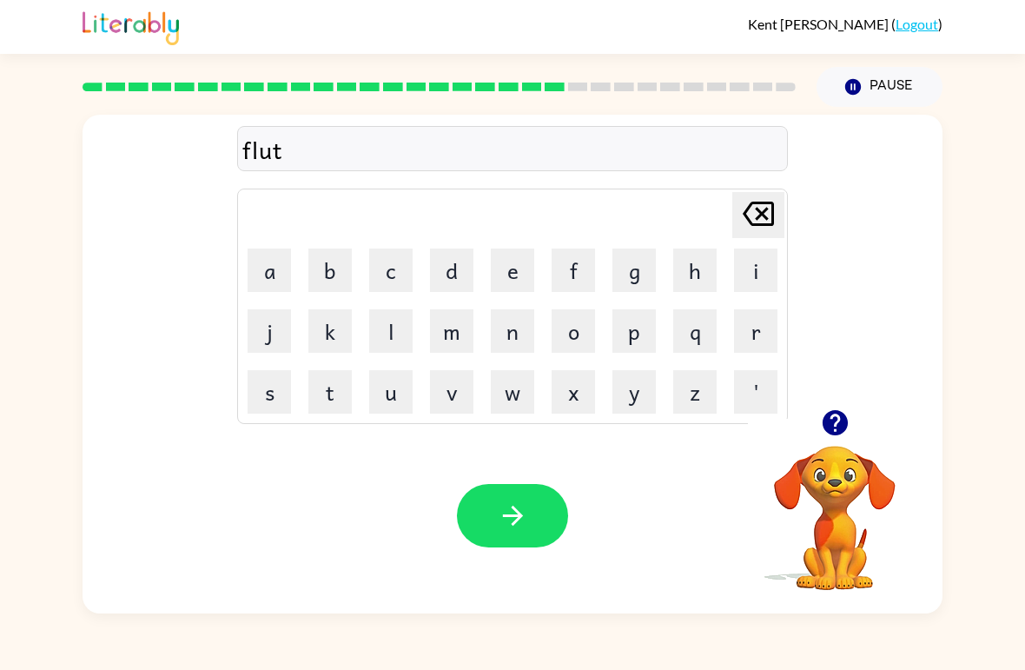
click at [536, 518] on button "button" at bounding box center [512, 515] width 111 height 63
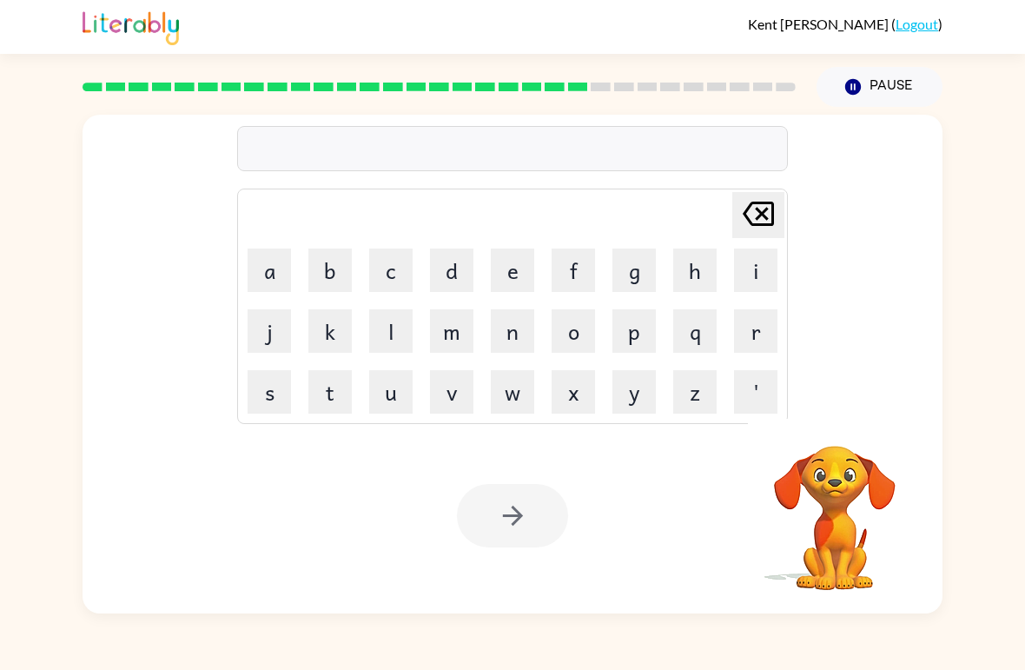
click at [446, 334] on button "m" at bounding box center [451, 330] width 43 height 43
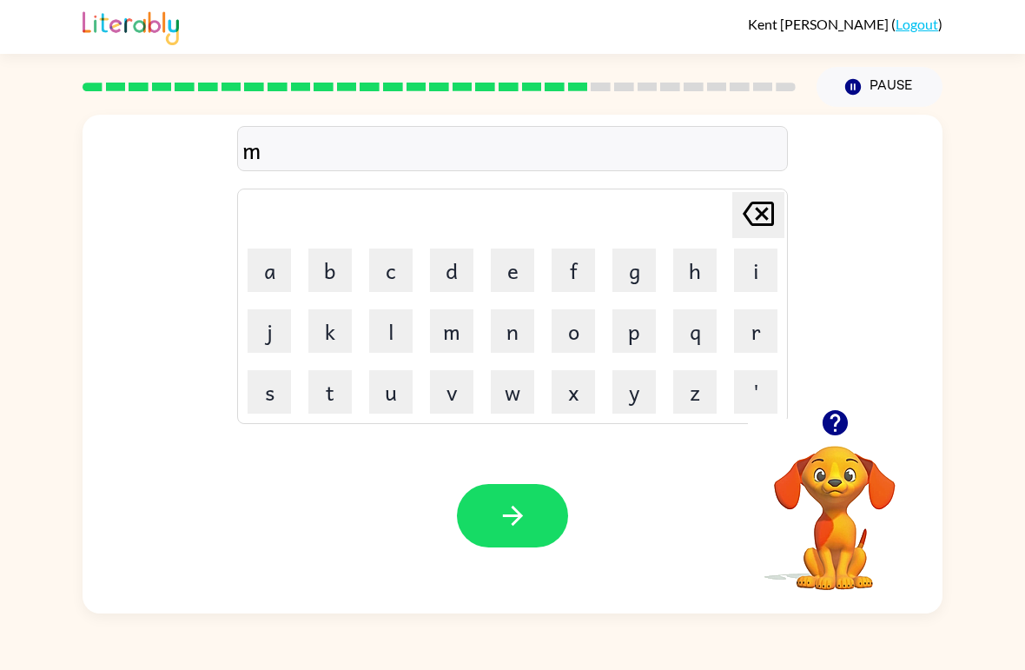
click at [772, 275] on button "i" at bounding box center [755, 269] width 43 height 43
click at [459, 269] on button "d" at bounding box center [451, 269] width 43 height 43
click at [531, 315] on button "n" at bounding box center [512, 330] width 43 height 43
click at [768, 264] on button "i" at bounding box center [755, 269] width 43 height 43
click at [710, 272] on button "h" at bounding box center [694, 269] width 43 height 43
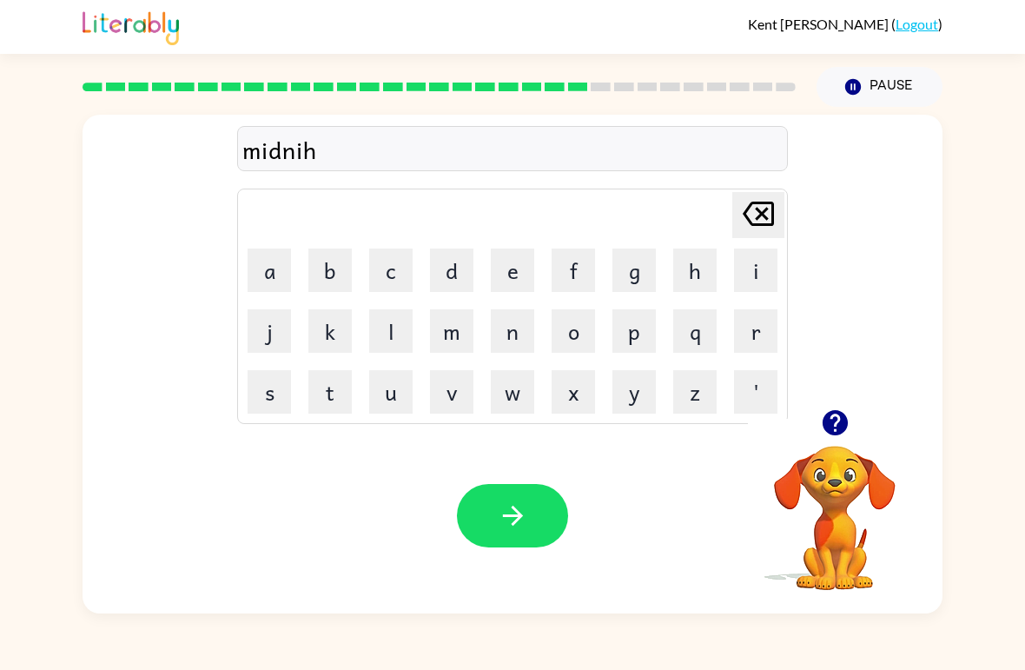
click at [314, 381] on button "t" at bounding box center [329, 391] width 43 height 43
click at [522, 529] on icon "button" at bounding box center [513, 515] width 30 height 30
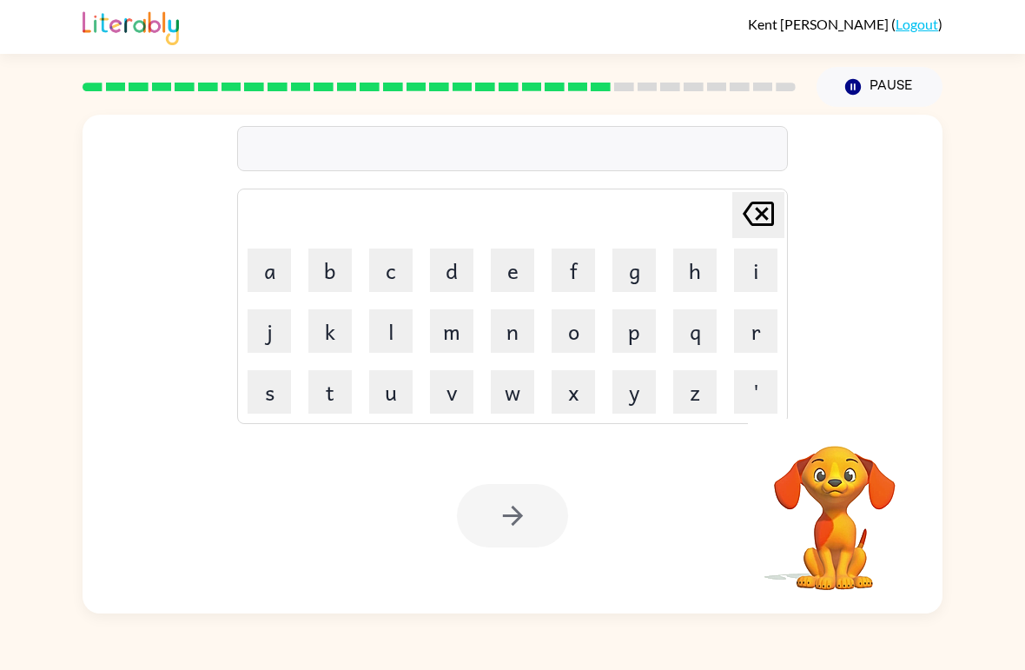
click at [520, 394] on button "w" at bounding box center [512, 391] width 43 height 43
click at [755, 269] on button "i" at bounding box center [755, 269] width 43 height 43
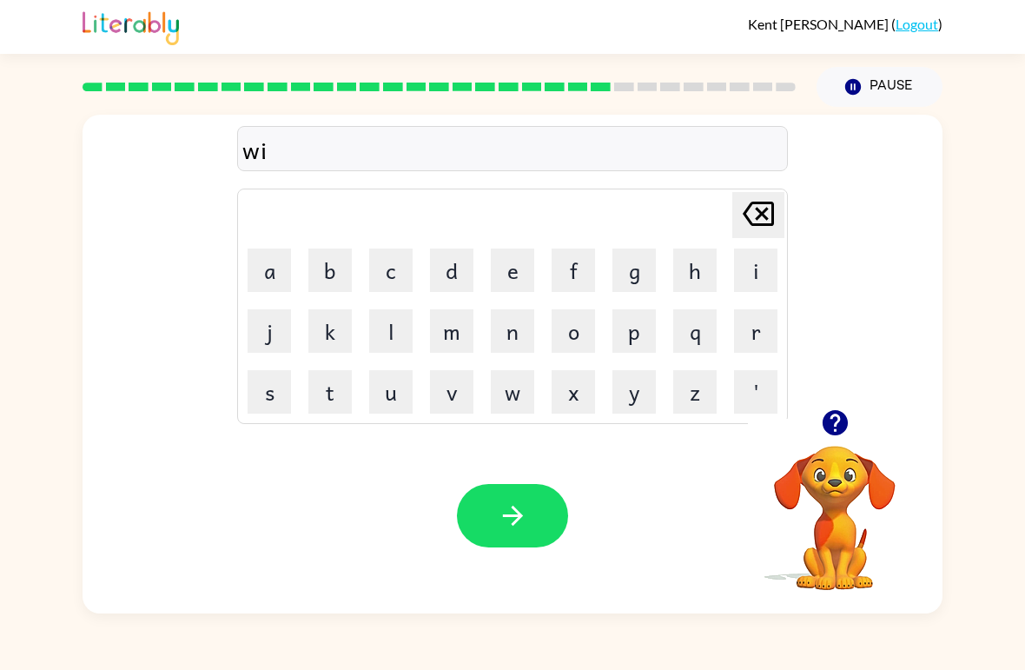
click at [510, 334] on button "n" at bounding box center [512, 330] width 43 height 43
click at [340, 394] on button "t" at bounding box center [329, 391] width 43 height 43
click at [776, 328] on button "r" at bounding box center [755, 330] width 43 height 43
click at [532, 536] on button "button" at bounding box center [512, 515] width 111 height 63
click at [633, 271] on button "g" at bounding box center [634, 269] width 43 height 43
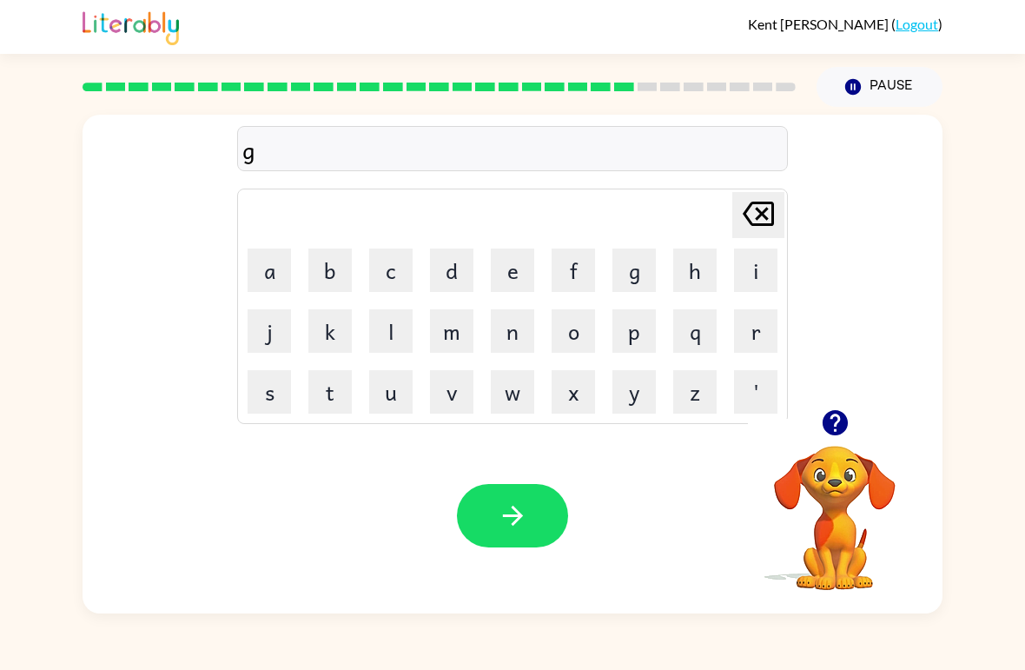
click at [392, 399] on button "u" at bounding box center [390, 391] width 43 height 43
click at [272, 395] on button "s" at bounding box center [269, 391] width 43 height 43
click at [764, 285] on button "i" at bounding box center [755, 269] width 43 height 43
click at [761, 219] on icon "[PERSON_NAME] last character input" at bounding box center [759, 214] width 42 height 42
click at [760, 219] on icon "[PERSON_NAME] last character input" at bounding box center [759, 214] width 42 height 42
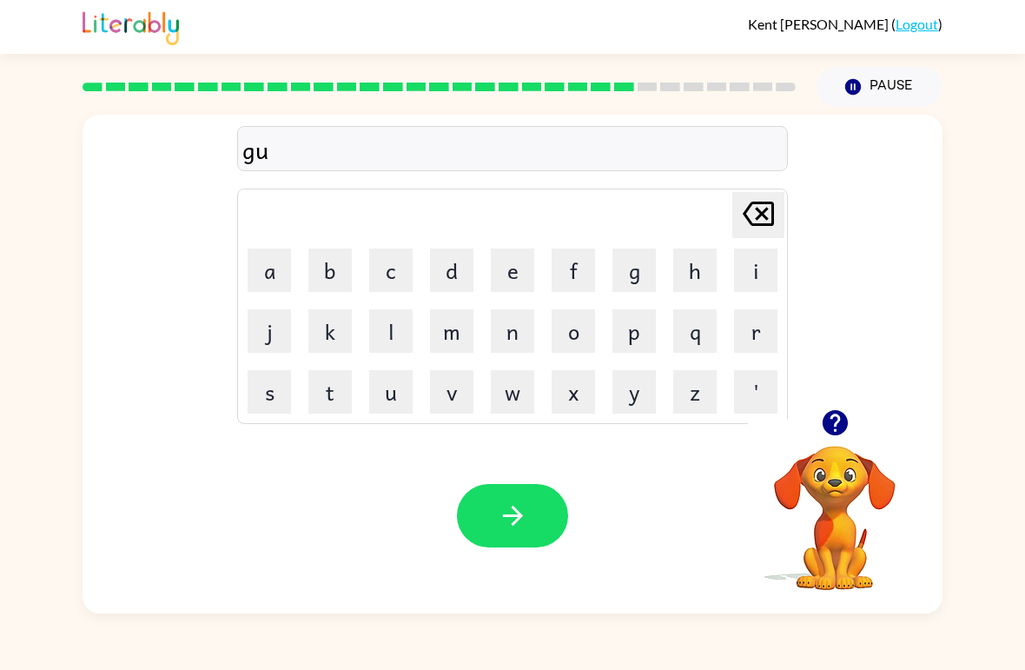
click at [760, 209] on icon "[PERSON_NAME] last character input" at bounding box center [759, 214] width 42 height 42
click at [461, 271] on button "d" at bounding box center [451, 269] width 43 height 43
click at [401, 397] on button "u" at bounding box center [390, 391] width 43 height 43
click at [286, 394] on button "s" at bounding box center [269, 391] width 43 height 43
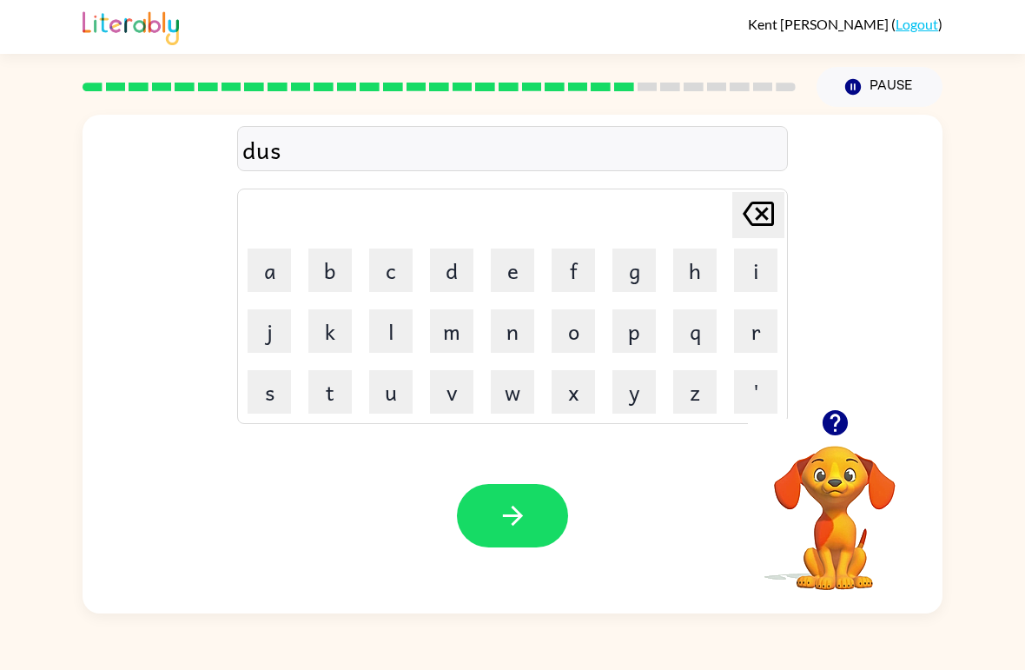
click at [761, 264] on button "i" at bounding box center [755, 269] width 43 height 43
click at [338, 409] on button "t" at bounding box center [329, 391] width 43 height 43
click at [749, 272] on button "i" at bounding box center [755, 269] width 43 height 43
click at [521, 331] on button "n" at bounding box center [512, 330] width 43 height 43
click at [639, 283] on button "g" at bounding box center [634, 269] width 43 height 43
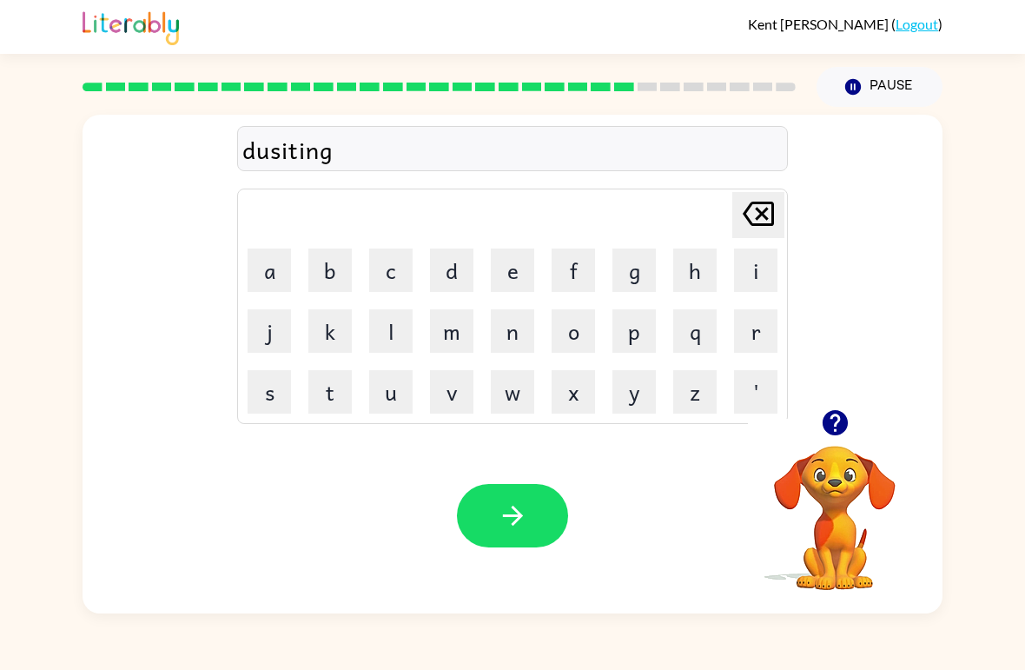
click at [518, 501] on icon "button" at bounding box center [513, 515] width 30 height 30
click at [758, 341] on button "r" at bounding box center [755, 330] width 43 height 43
click at [573, 348] on button "o" at bounding box center [573, 330] width 43 height 43
click at [400, 261] on button "c" at bounding box center [390, 269] width 43 height 43
click at [336, 334] on button "k" at bounding box center [329, 330] width 43 height 43
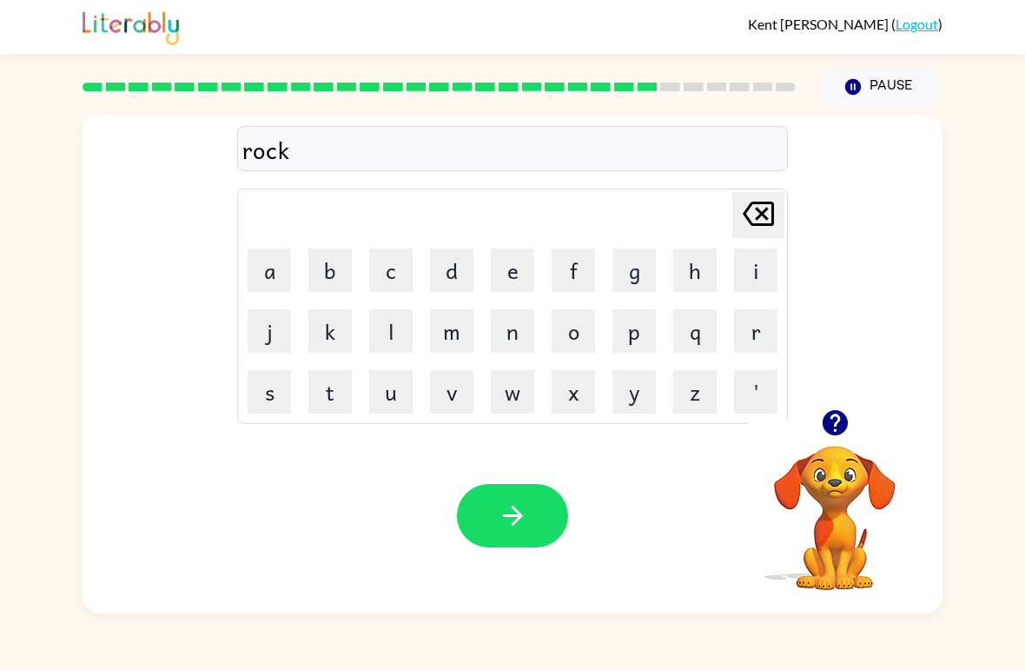
click at [759, 270] on button "i" at bounding box center [755, 269] width 43 height 43
click at [338, 393] on button "t" at bounding box center [329, 391] width 43 height 43
click at [758, 221] on icon at bounding box center [758, 214] width 31 height 24
click at [757, 220] on icon at bounding box center [758, 214] width 31 height 24
click at [751, 226] on icon "[PERSON_NAME] last character input" at bounding box center [759, 214] width 42 height 42
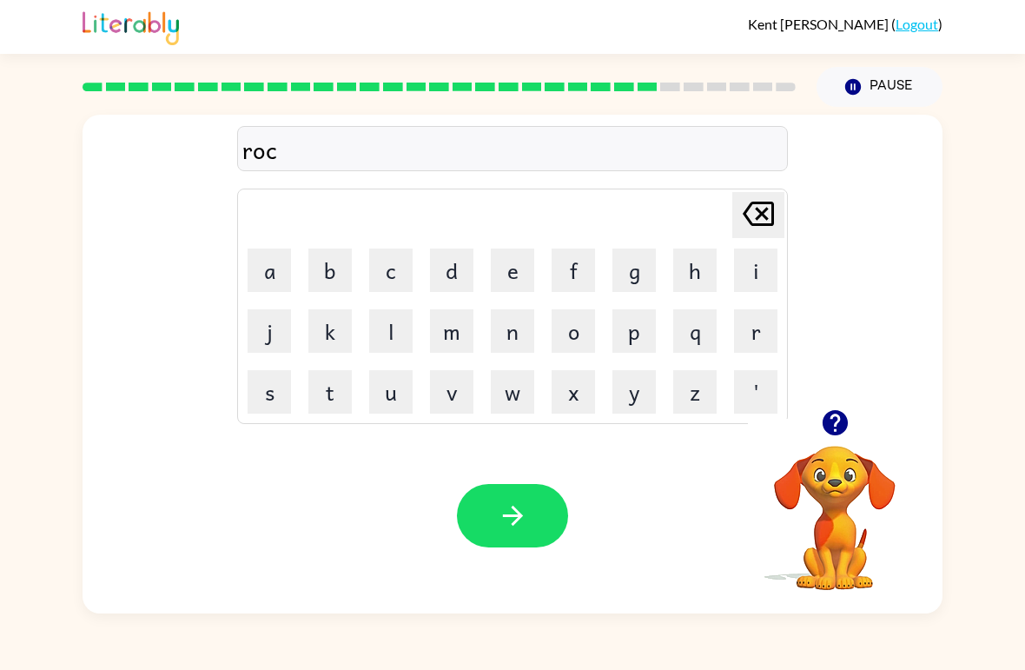
click at [752, 231] on icon "[PERSON_NAME] last character input" at bounding box center [759, 214] width 42 height 42
click at [396, 264] on button "c" at bounding box center [390, 269] width 43 height 43
click at [775, 206] on icon "[PERSON_NAME] last character input" at bounding box center [759, 214] width 42 height 42
click at [339, 335] on button "k" at bounding box center [329, 330] width 43 height 43
click at [757, 267] on button "i" at bounding box center [755, 269] width 43 height 43
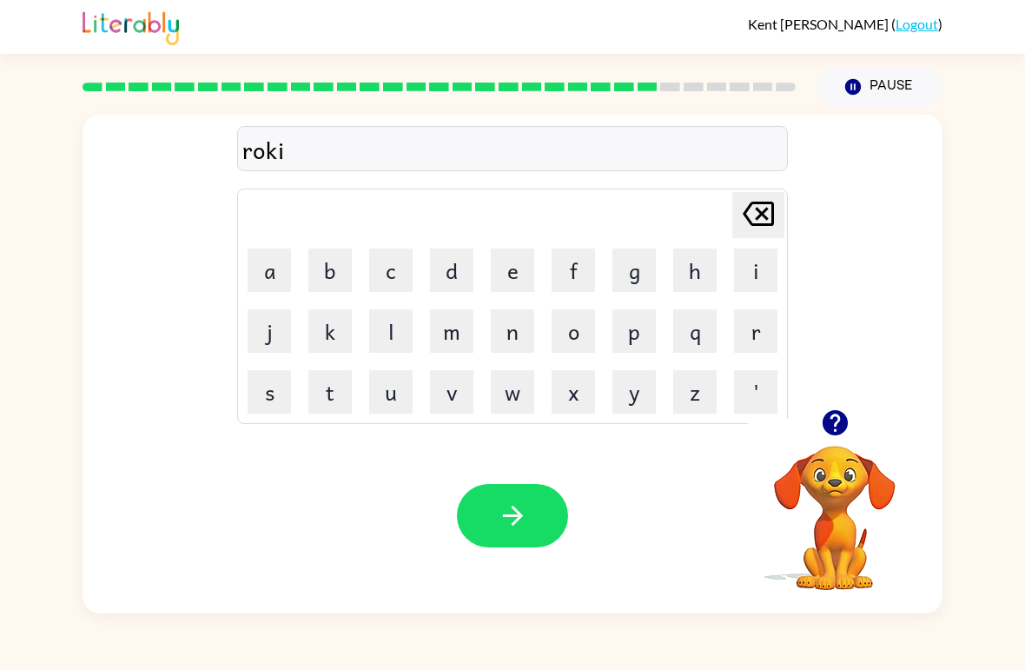
click at [329, 391] on button "t" at bounding box center [329, 391] width 43 height 43
click at [529, 501] on button "button" at bounding box center [512, 515] width 111 height 63
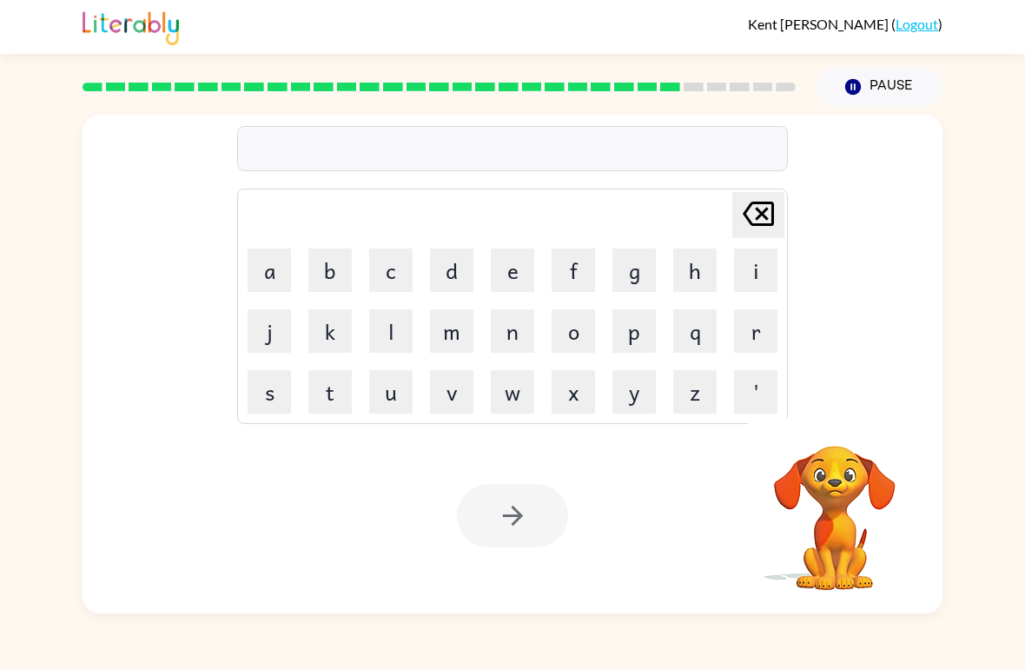
click at [397, 402] on button "u" at bounding box center [390, 391] width 43 height 43
click at [563, 351] on button "o" at bounding box center [573, 330] width 43 height 43
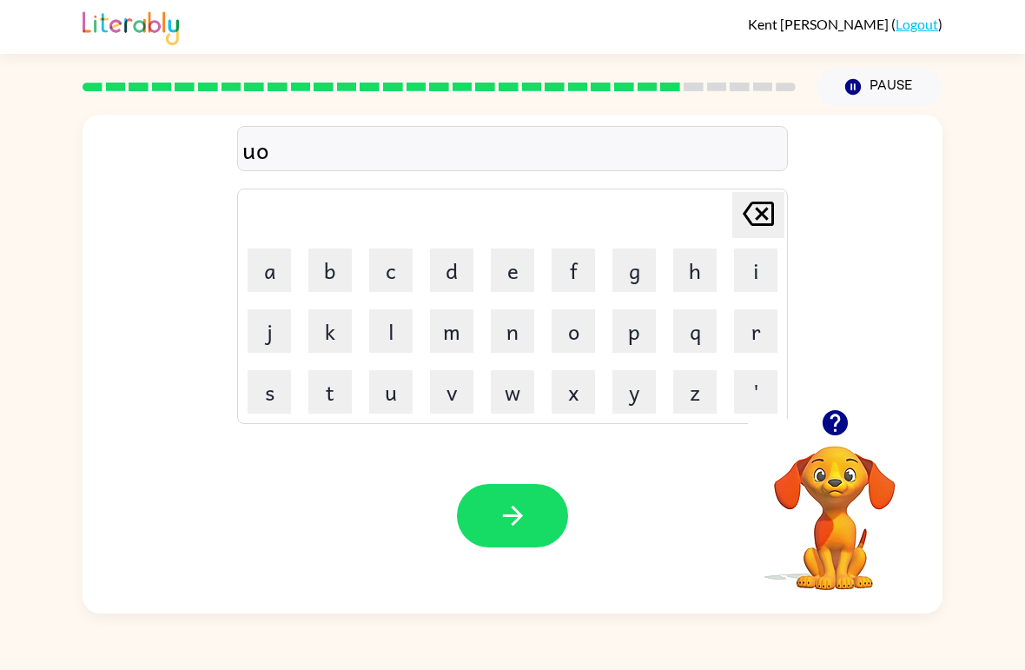
click at [507, 338] on button "n" at bounding box center [512, 330] width 43 height 43
click at [573, 273] on button "f" at bounding box center [573, 269] width 43 height 43
click at [561, 337] on button "o" at bounding box center [573, 330] width 43 height 43
click at [465, 344] on button "m" at bounding box center [451, 330] width 43 height 43
click at [513, 528] on icon "button" at bounding box center [513, 515] width 30 height 30
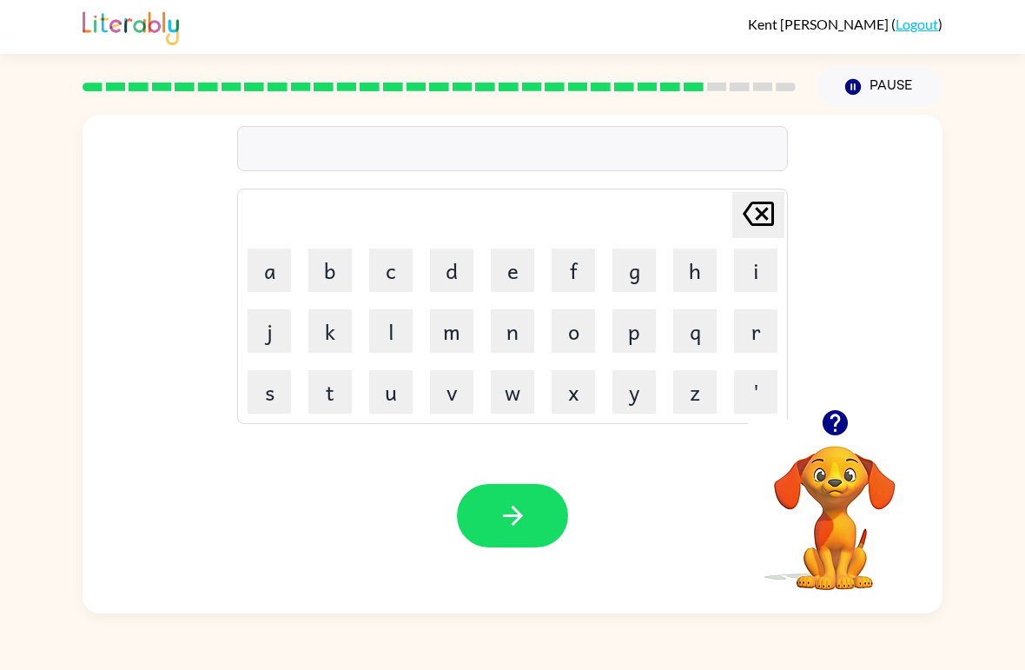
click at [401, 271] on button "c" at bounding box center [390, 269] width 43 height 43
click at [704, 275] on button "h" at bounding box center [694, 269] width 43 height 43
click at [281, 268] on button "a" at bounding box center [269, 269] width 43 height 43
click at [521, 329] on button "n" at bounding box center [512, 330] width 43 height 43
click at [501, 530] on icon "button" at bounding box center [513, 515] width 30 height 30
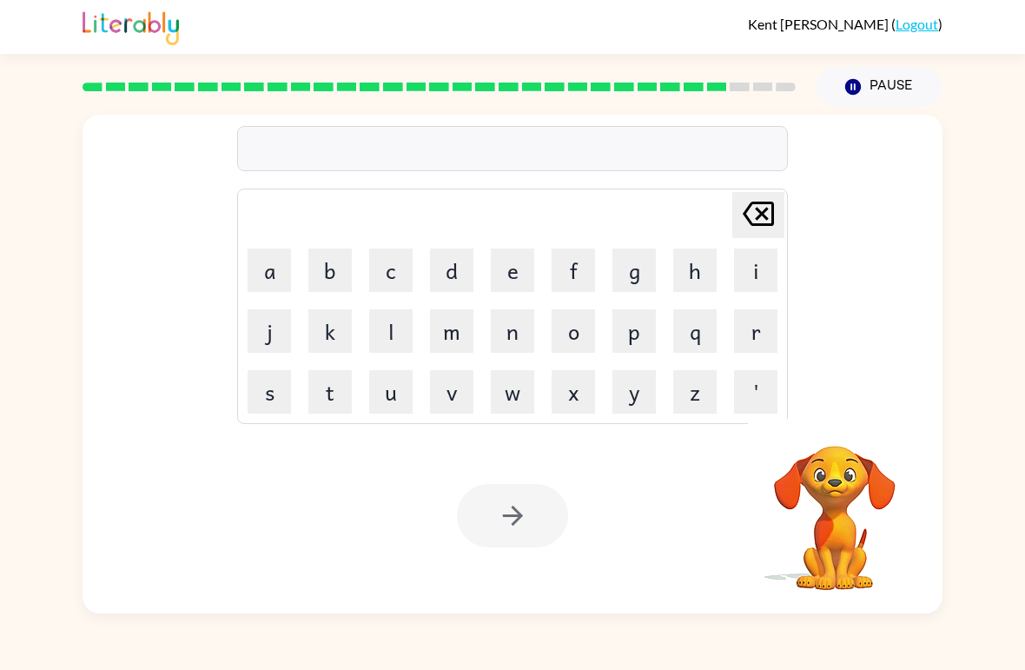
click at [386, 279] on button "c" at bounding box center [390, 269] width 43 height 43
click at [629, 266] on button "g" at bounding box center [634, 269] width 43 height 43
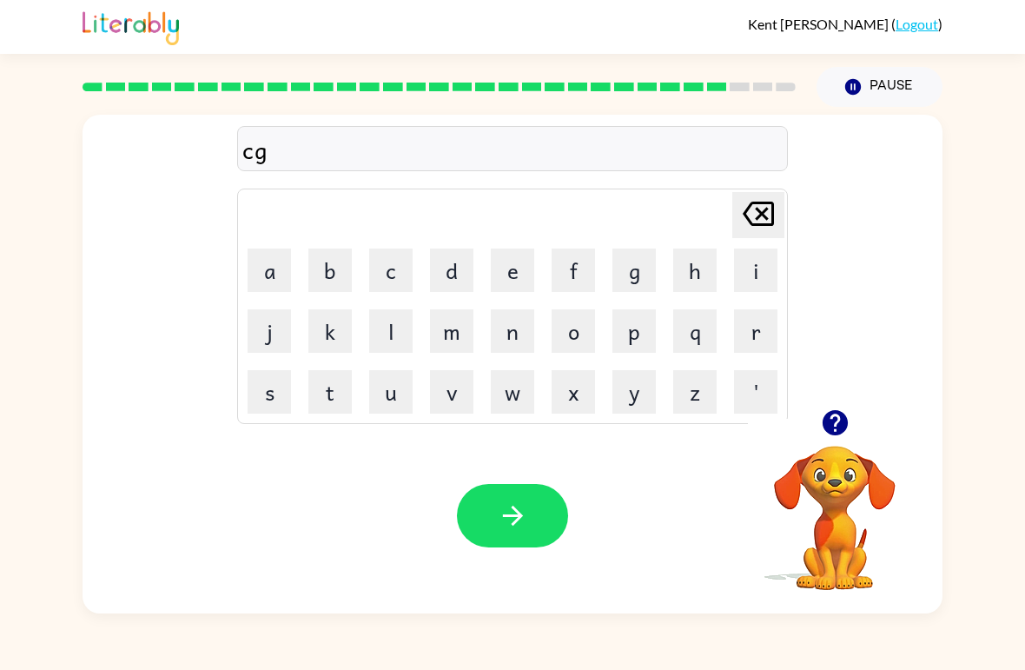
click at [760, 207] on icon "[PERSON_NAME] last character input" at bounding box center [759, 214] width 42 height 42
click at [699, 262] on button "h" at bounding box center [694, 269] width 43 height 43
click at [387, 384] on button "u" at bounding box center [390, 391] width 43 height 43
click at [322, 329] on button "k" at bounding box center [329, 330] width 43 height 43
click at [524, 276] on button "e" at bounding box center [512, 269] width 43 height 43
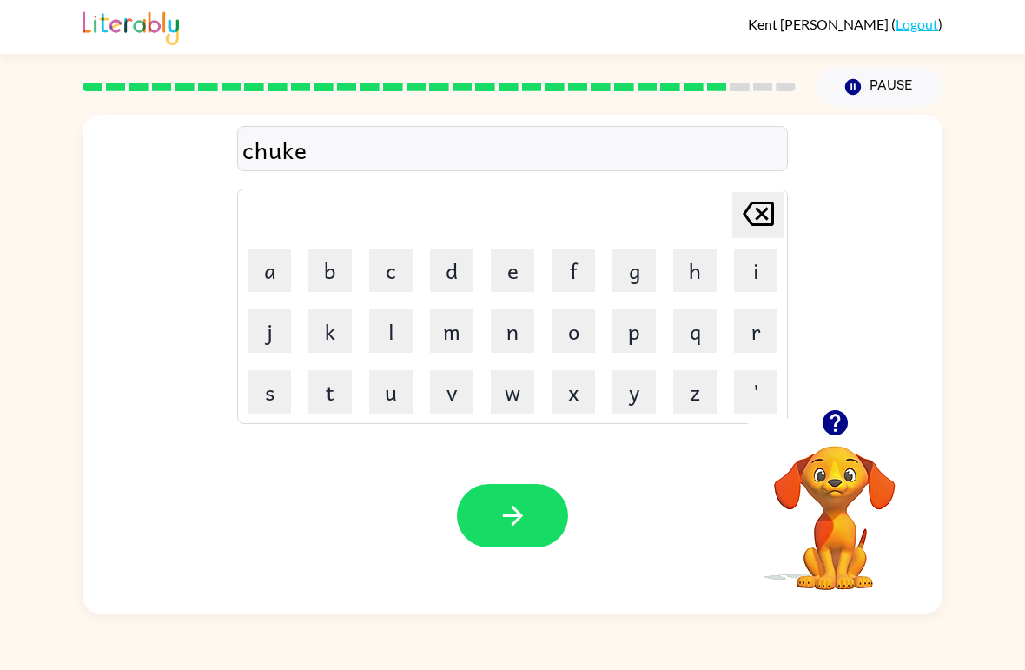
click at [772, 209] on icon at bounding box center [758, 214] width 31 height 24
click at [542, 511] on button "button" at bounding box center [512, 515] width 111 height 63
click at [328, 393] on button "t" at bounding box center [329, 391] width 43 height 43
click at [710, 259] on button "h" at bounding box center [694, 269] width 43 height 43
click at [767, 266] on button "i" at bounding box center [755, 269] width 43 height 43
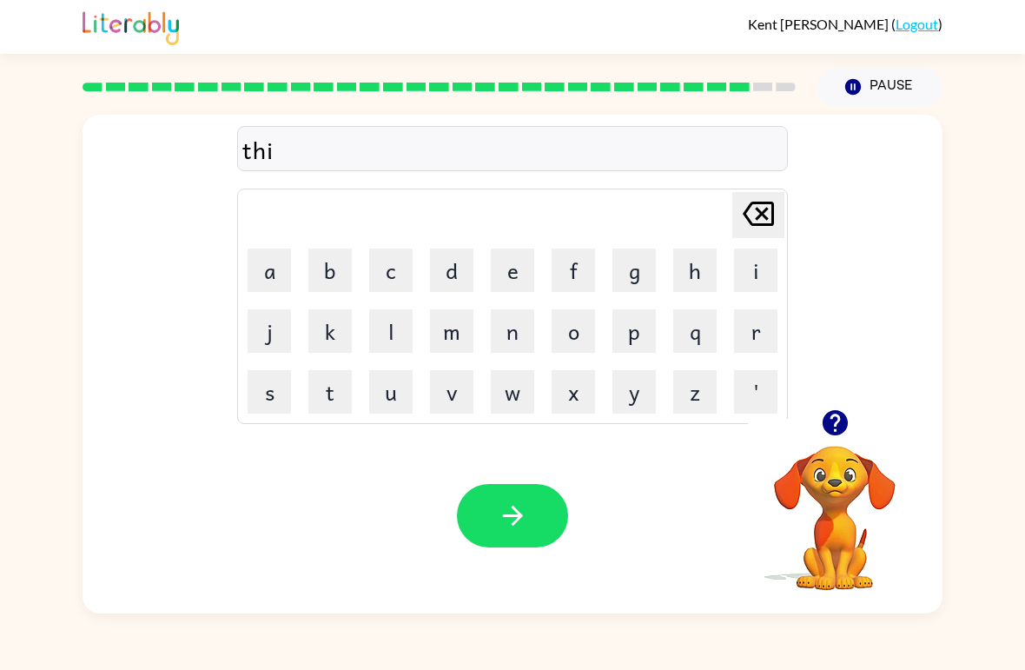
click at [762, 332] on button "r" at bounding box center [755, 330] width 43 height 43
click at [273, 388] on button "s" at bounding box center [269, 391] width 43 height 43
click at [321, 390] on button "t" at bounding box center [329, 391] width 43 height 43
click at [553, 513] on button "button" at bounding box center [512, 515] width 111 height 63
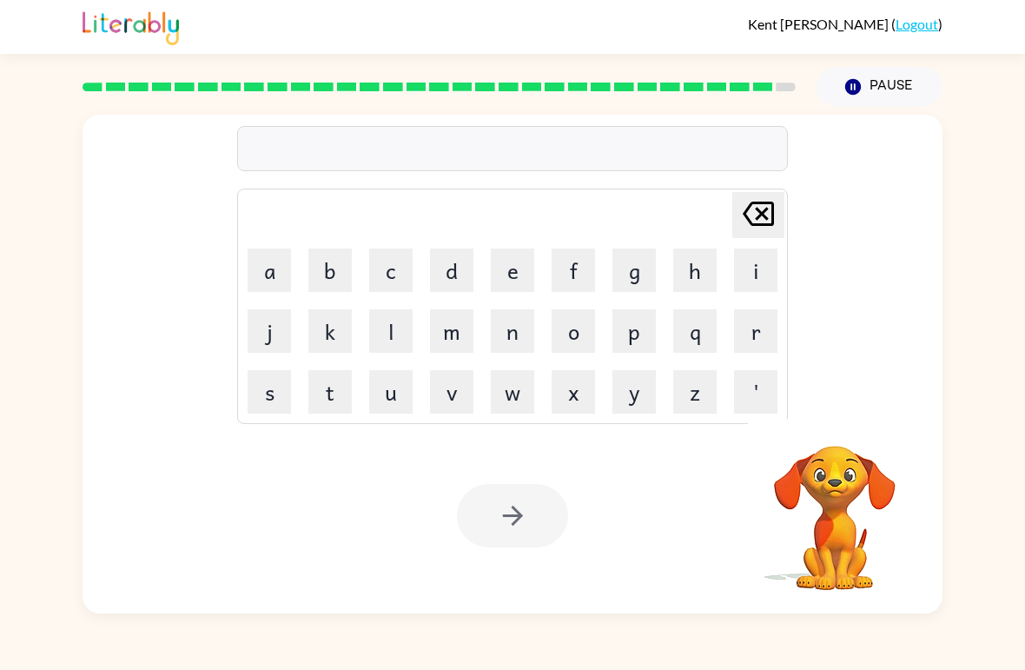
click at [556, 276] on button "f" at bounding box center [573, 269] width 43 height 43
click at [758, 275] on button "i" at bounding box center [755, 269] width 43 height 43
click at [633, 280] on button "g" at bounding box center [634, 269] width 43 height 43
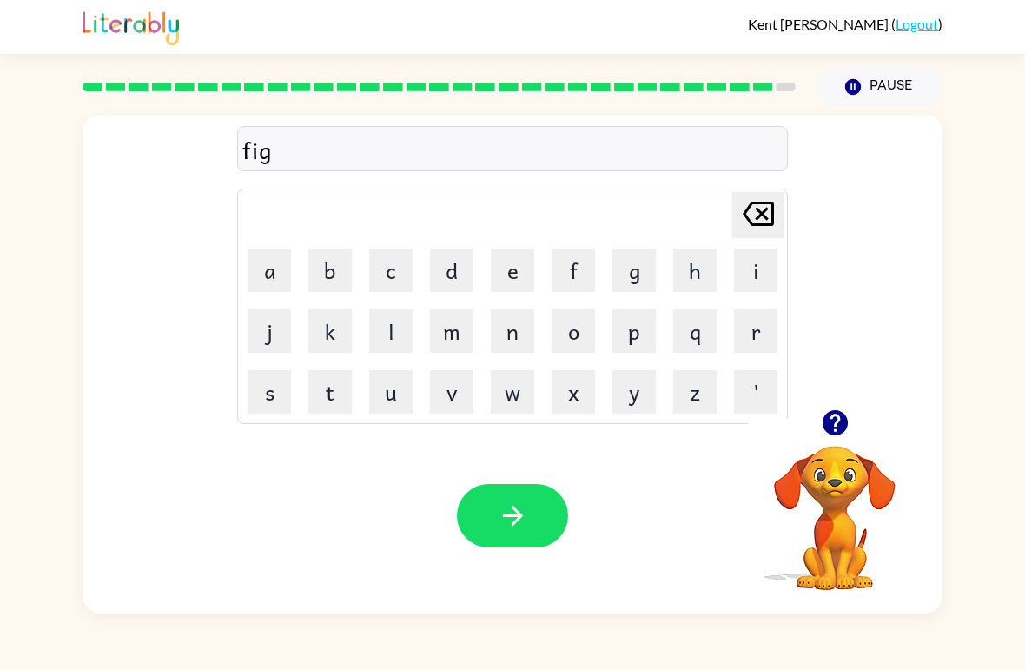
click at [507, 288] on button "e" at bounding box center [512, 269] width 43 height 43
click at [737, 319] on button "r" at bounding box center [755, 330] width 43 height 43
click at [525, 338] on button "n" at bounding box center [512, 330] width 43 height 43
click at [268, 266] on button "a" at bounding box center [269, 269] width 43 height 43
click at [381, 344] on button "l" at bounding box center [390, 330] width 43 height 43
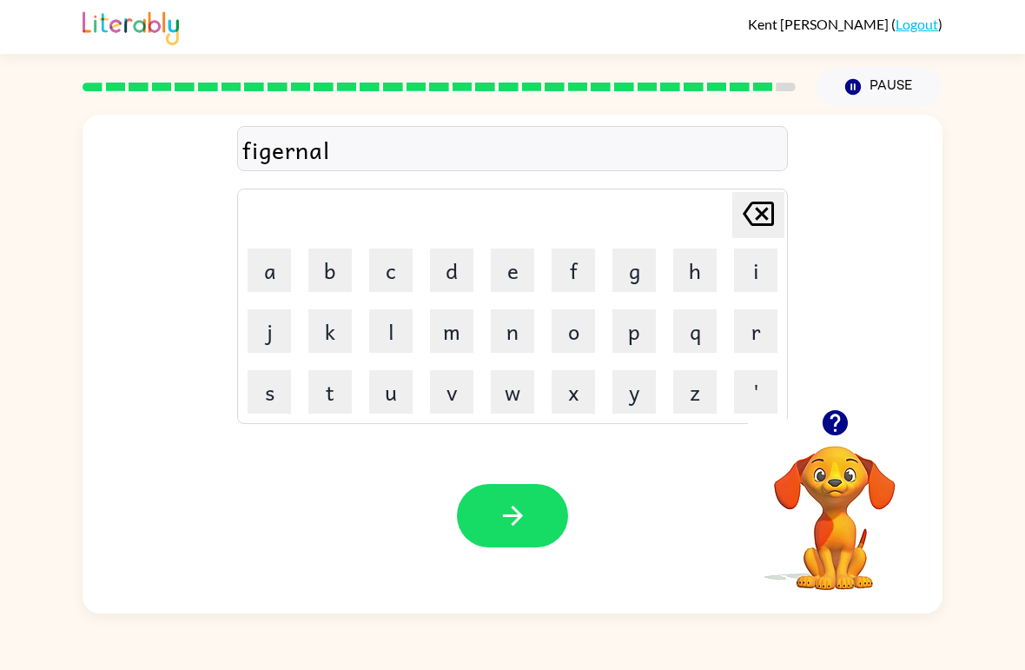
click at [500, 507] on icon "button" at bounding box center [513, 515] width 30 height 30
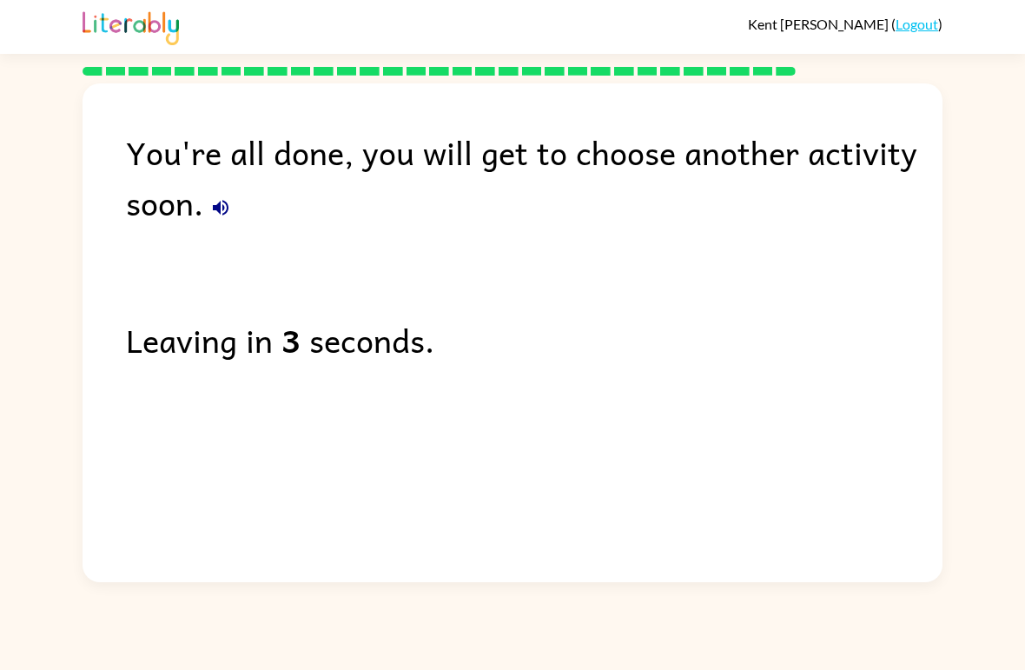
click at [226, 210] on icon "button" at bounding box center [220, 207] width 21 height 21
